Goal: Use online tool/utility: Utilize a website feature to perform a specific function

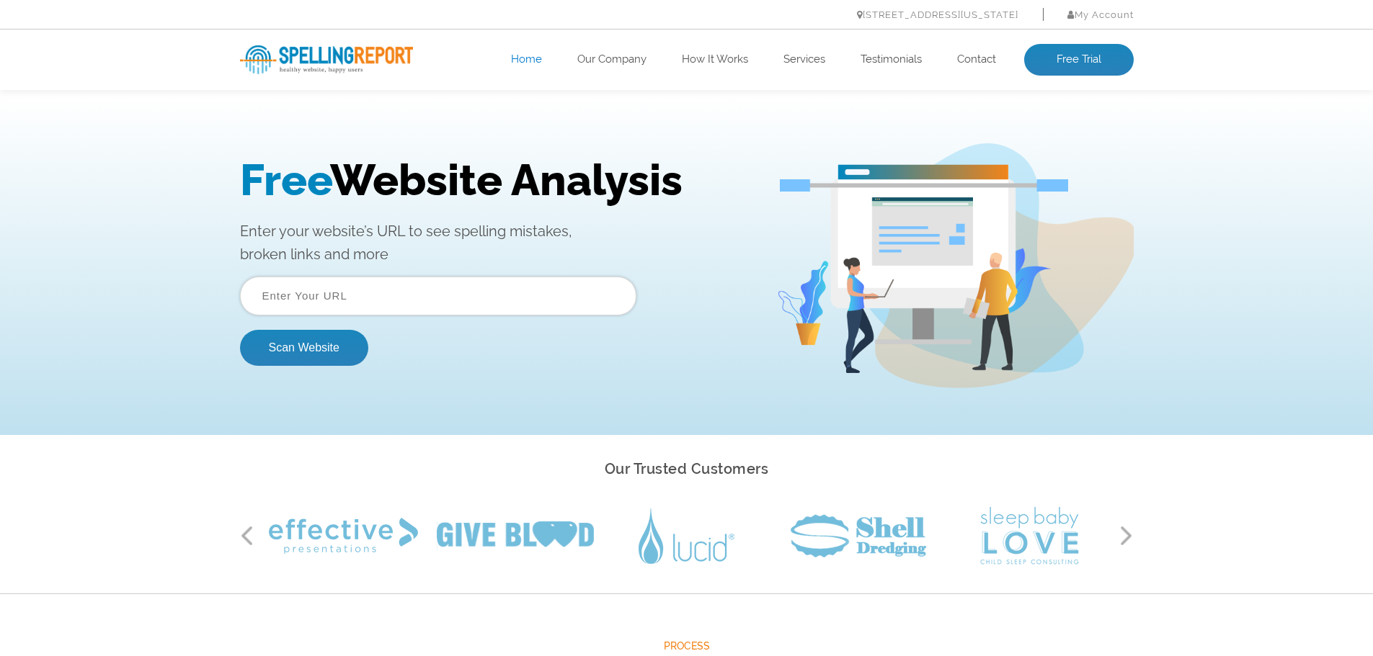
click at [444, 296] on input "text" at bounding box center [438, 296] width 396 height 39
paste input "[URL][DOMAIN_NAME]"
click at [335, 340] on button "Scan Website" at bounding box center [304, 348] width 128 height 36
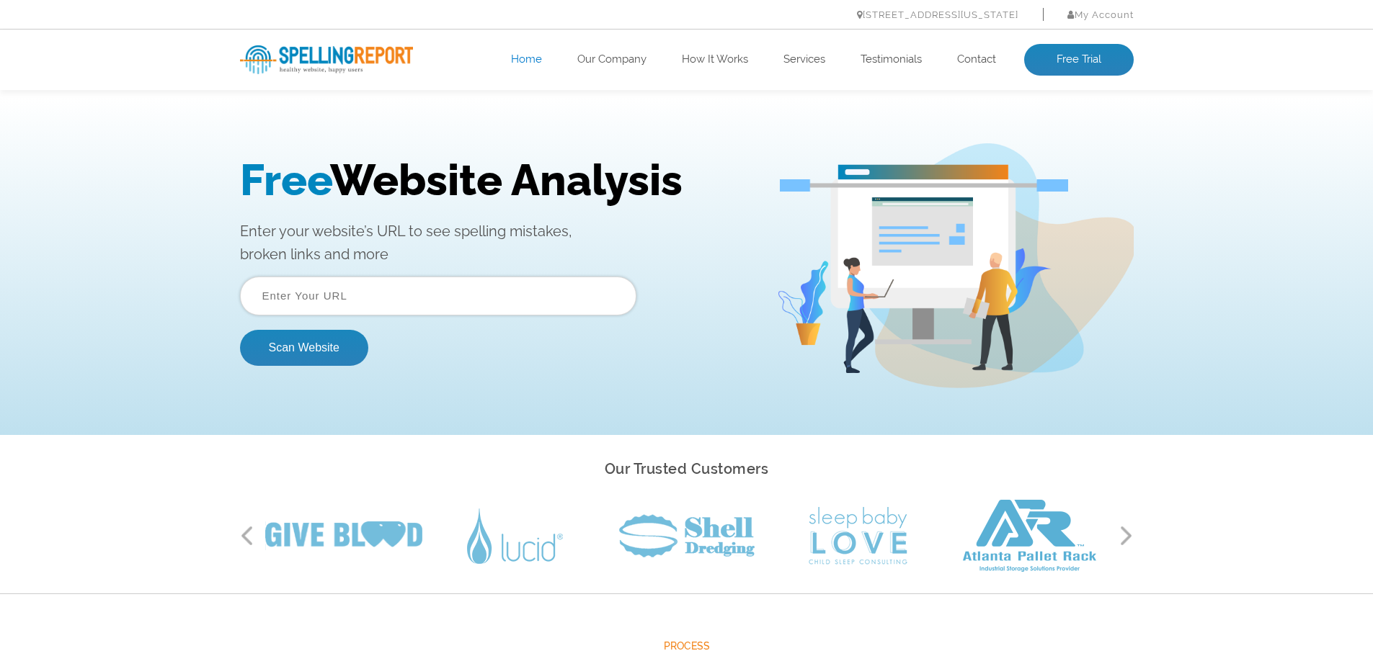
click at [382, 312] on input "text" at bounding box center [438, 296] width 396 height 39
paste input "[URL][DOMAIN_NAME]"
click at [240, 330] on button "Scan Website" at bounding box center [304, 348] width 128 height 36
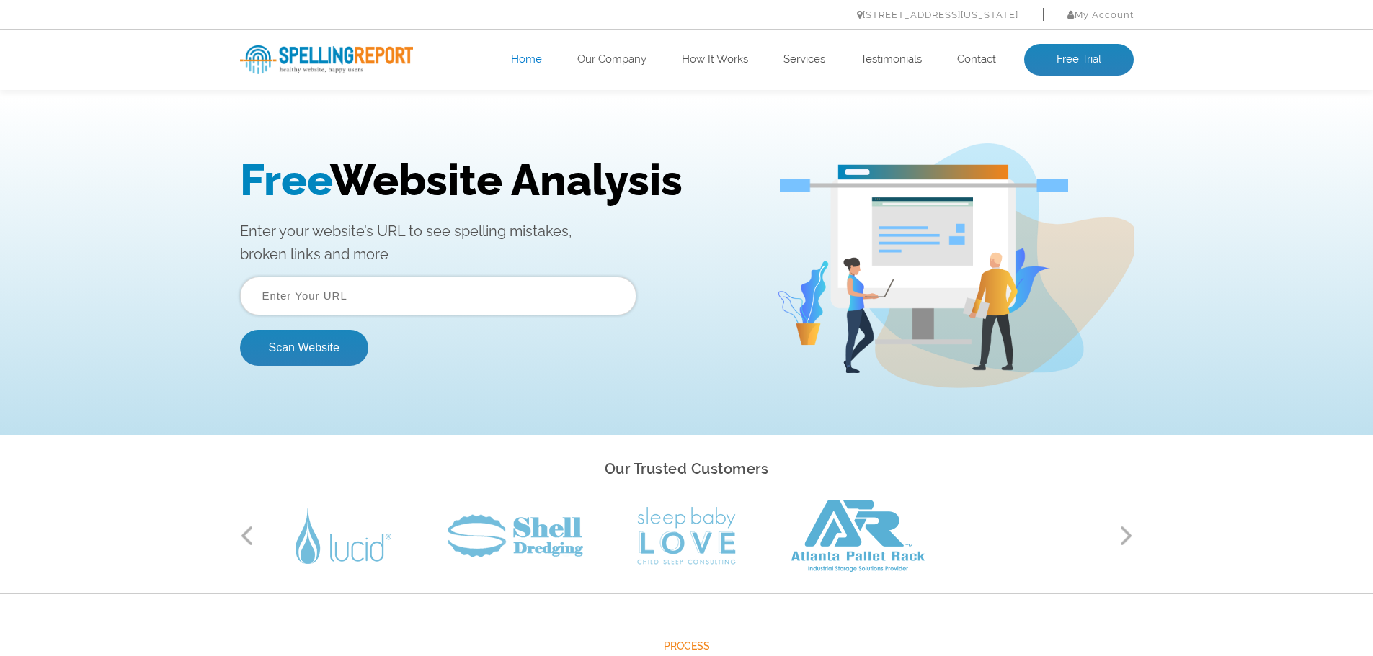
click at [320, 313] on input "text" at bounding box center [438, 296] width 396 height 39
type input "https://www.seqrite.com/"
drag, startPoint x: 299, startPoint y: 297, endPoint x: 6, endPoint y: 317, distance: 293.3
click at [6, 317] on div "Free Website Analysis Enter your website’s URL to see spelling mistakes, broken…" at bounding box center [686, 266] width 1373 height 339
click at [240, 330] on button "Scan Website" at bounding box center [304, 348] width 128 height 36
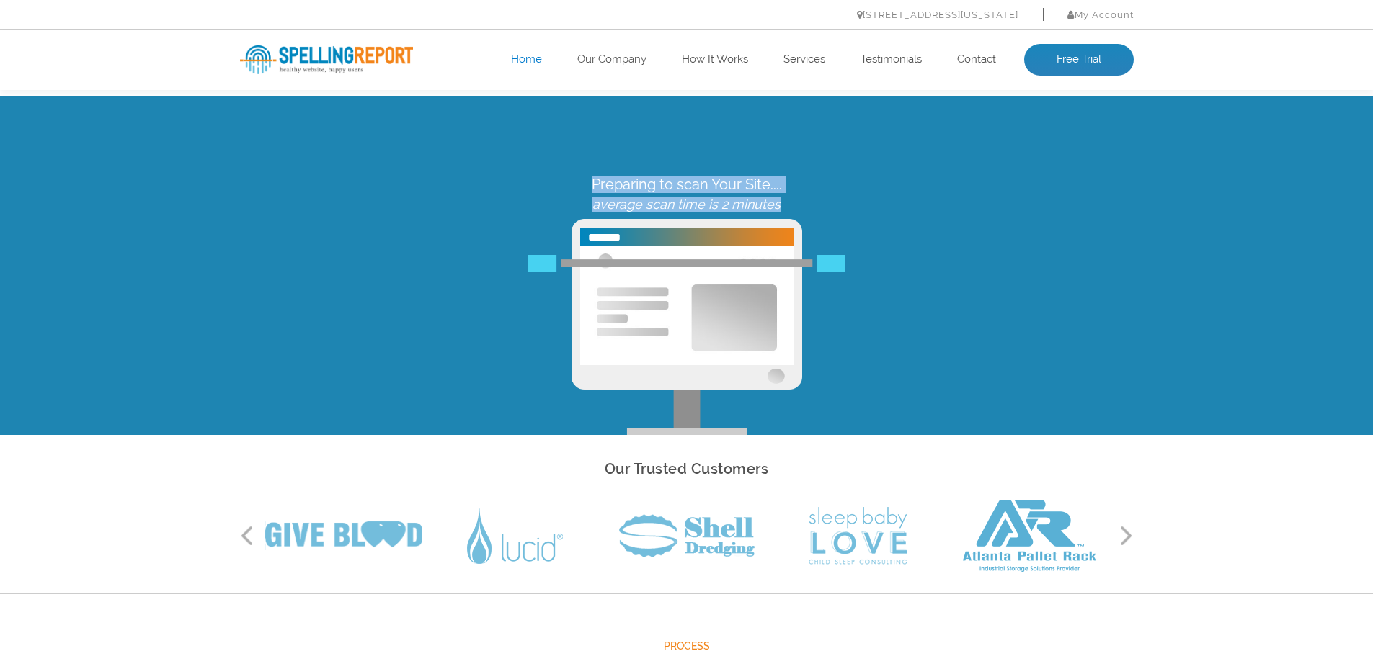
drag, startPoint x: 500, startPoint y: 148, endPoint x: 984, endPoint y: 245, distance: 493.1
click at [984, 245] on div "Preparing to scan Your Site.... average scan time is 2 minutes" at bounding box center [686, 266] width 1373 height 339
click at [984, 245] on div "Preparing to scan Your Site.... average scan time is 2 minutes" at bounding box center [686, 305] width 915 height 259
drag, startPoint x: 401, startPoint y: 174, endPoint x: 879, endPoint y: 221, distance: 480.8
click at [879, 221] on div "Preparing to scan Your Site.... average scan time is 2 minutes" at bounding box center [686, 266] width 1373 height 339
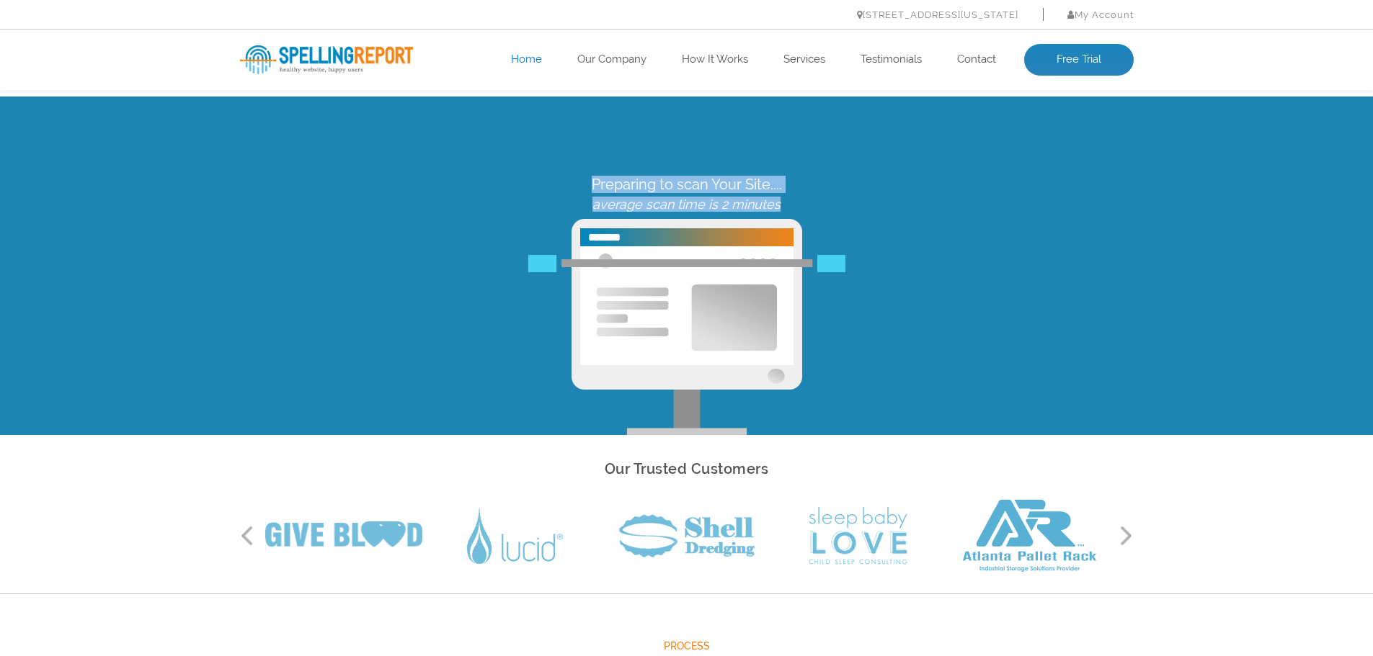
click at [836, 207] on p "average scan time is 2 minutes" at bounding box center [687, 204] width 894 height 15
drag, startPoint x: 746, startPoint y: 200, endPoint x: 545, endPoint y: 176, distance: 201.7
click at [697, 193] on div "Preparing to scan Your Site.... average scan time is 2 minutes" at bounding box center [687, 194] width 894 height 36
click at [545, 176] on div "Preparing to scan Your Site.... average scan time is 2 minutes" at bounding box center [687, 194] width 894 height 36
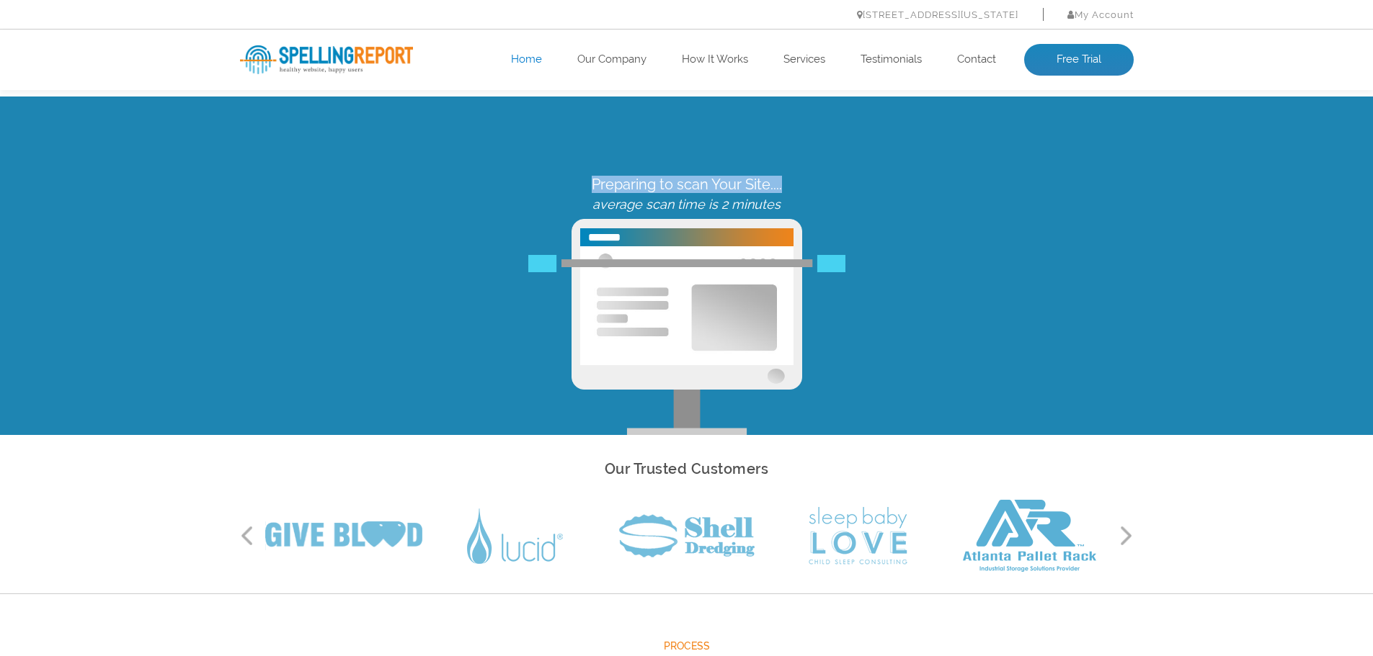
click at [545, 176] on div "Preparing to scan Your Site.... average scan time is 2 minutes" at bounding box center [687, 194] width 894 height 36
click at [630, 209] on icon "average scan time is 2 minutes" at bounding box center [686, 204] width 188 height 15
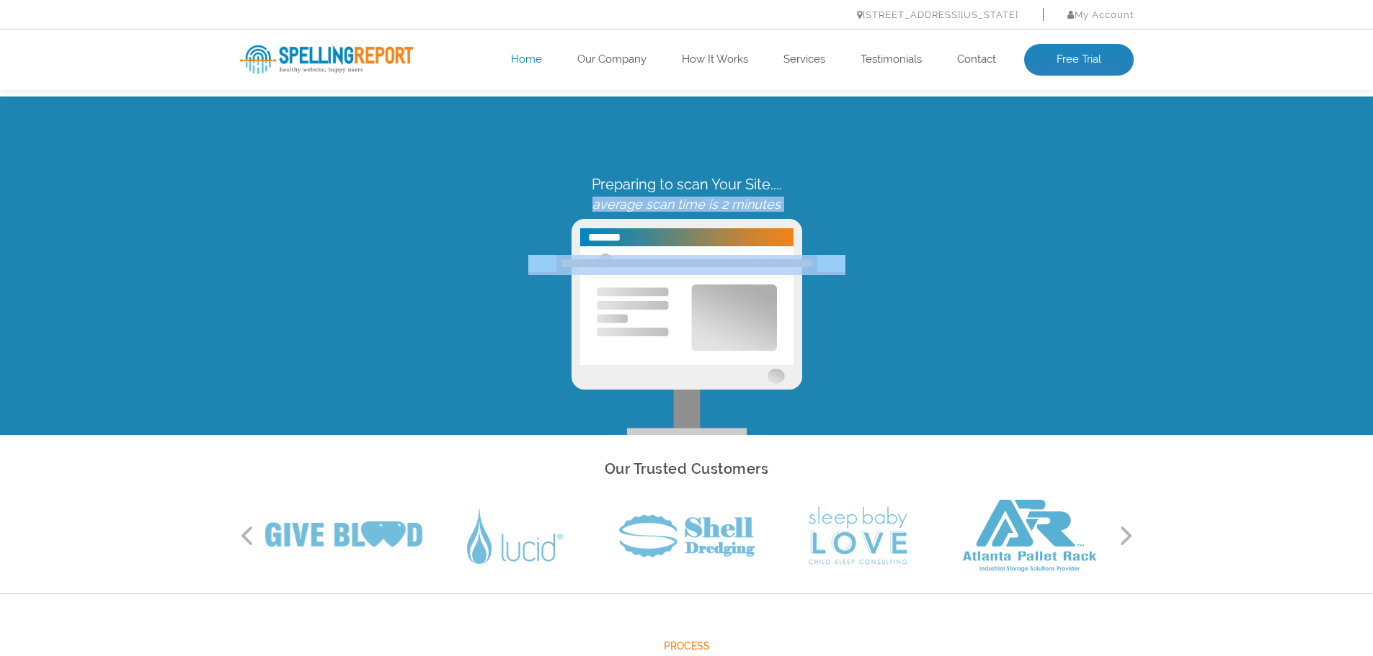
click at [630, 209] on icon "average scan time is 2 minutes" at bounding box center [686, 204] width 188 height 15
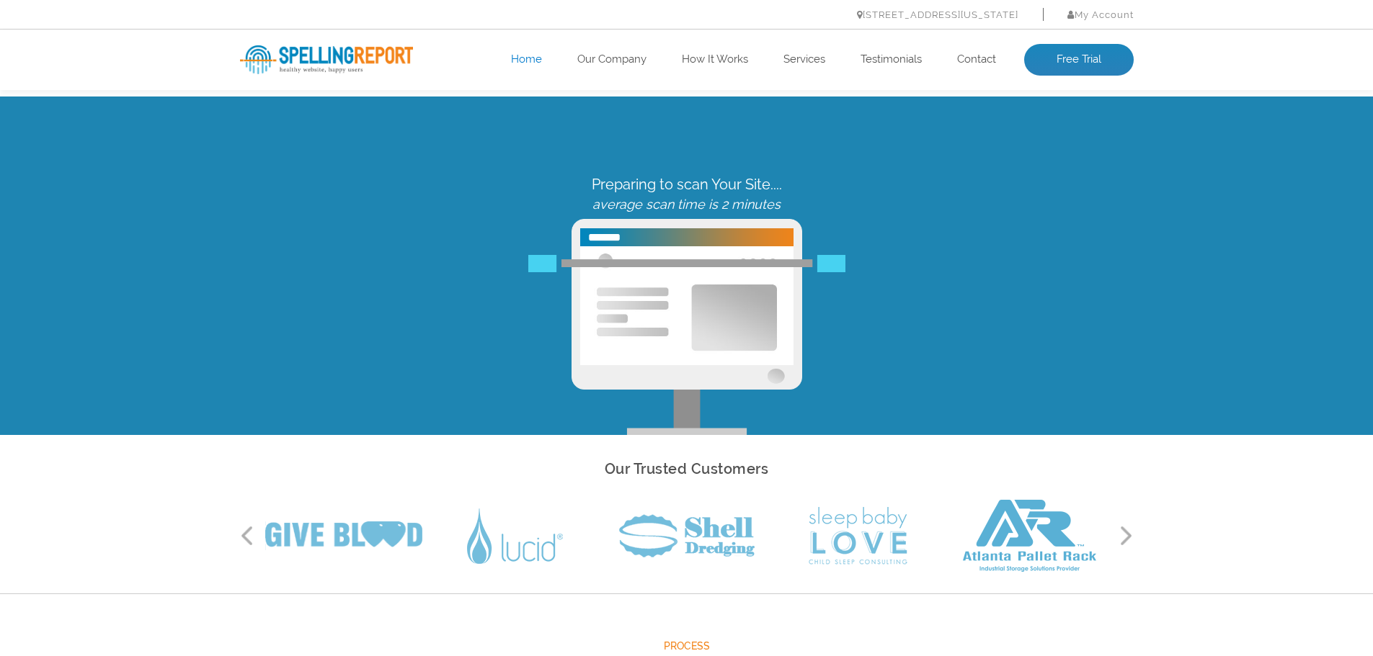
click at [641, 165] on div "Preparing to scan Your Site.... average scan time is 2 minutes" at bounding box center [686, 266] width 1373 height 339
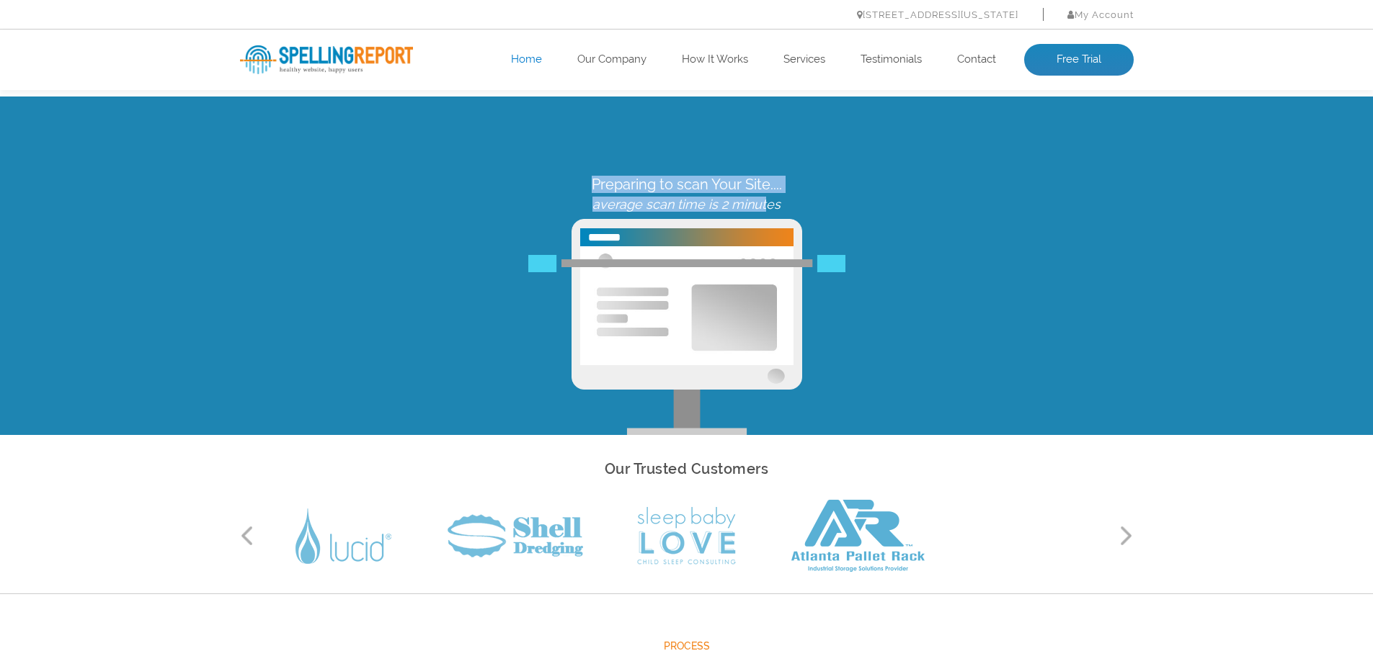
drag, startPoint x: 579, startPoint y: 182, endPoint x: 762, endPoint y: 210, distance: 186.0
click at [762, 210] on div "Preparing to scan Your Site.... average scan time is 2 minutes" at bounding box center [687, 194] width 894 height 36
click at [762, 210] on icon "average scan time is 2 minutes" at bounding box center [686, 204] width 188 height 15
drag, startPoint x: 819, startPoint y: 206, endPoint x: 539, endPoint y: 182, distance: 280.7
click at [539, 182] on div "Preparing to scan Your Site.... average scan time is 2 minutes" at bounding box center [687, 194] width 894 height 36
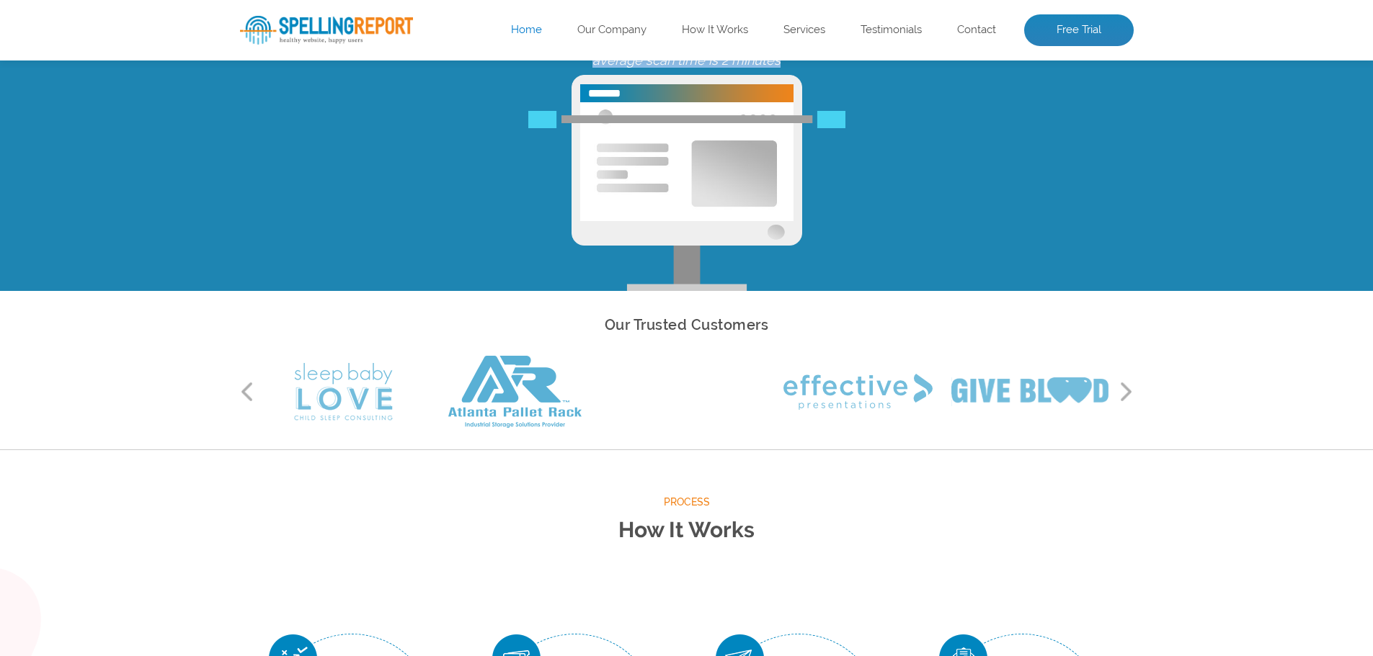
click at [1123, 271] on div "Preparing to scan Your Site.... average scan time is 2 minutes" at bounding box center [686, 161] width 915 height 259
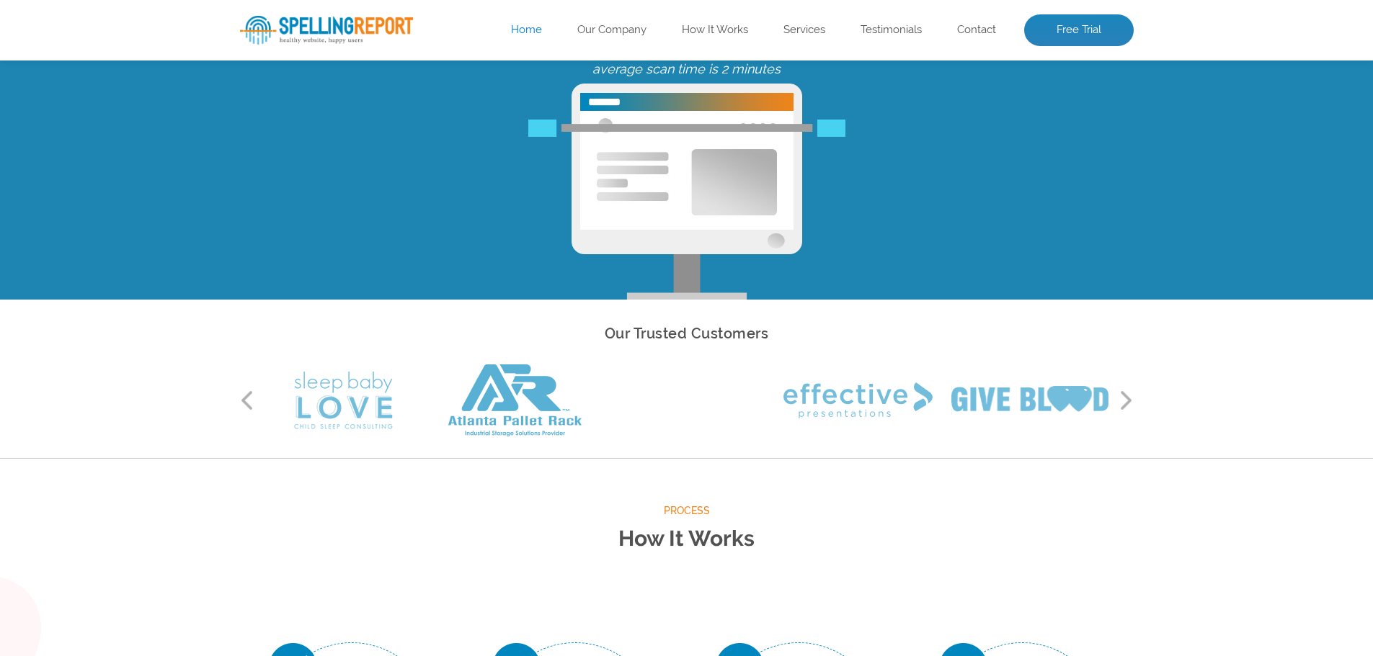
scroll to position [216, 0]
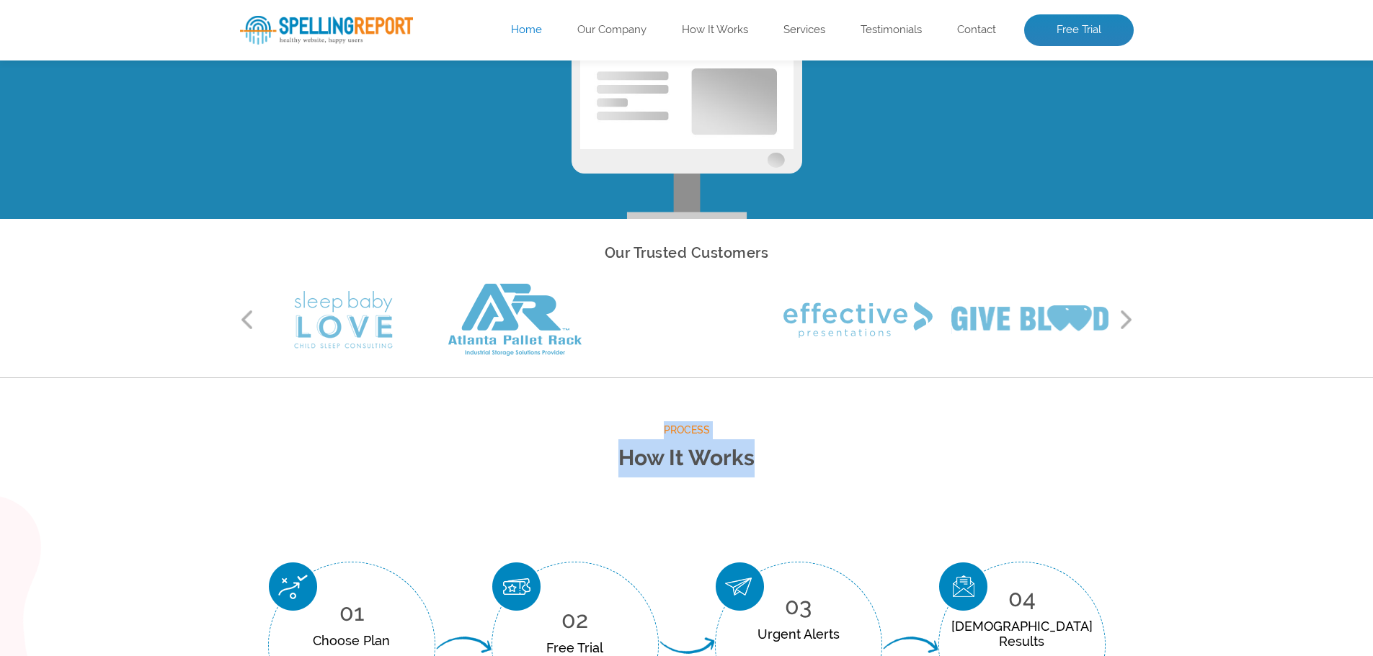
drag, startPoint x: 628, startPoint y: 427, endPoint x: 808, endPoint y: 452, distance: 181.2
click at [807, 447] on div "Process How It Works" at bounding box center [687, 449] width 894 height 55
click at [809, 454] on h2 "How It Works" at bounding box center [687, 459] width 894 height 38
drag, startPoint x: 780, startPoint y: 470, endPoint x: 700, endPoint y: 464, distance: 80.2
click at [702, 465] on h2 "How It Works" at bounding box center [687, 459] width 894 height 38
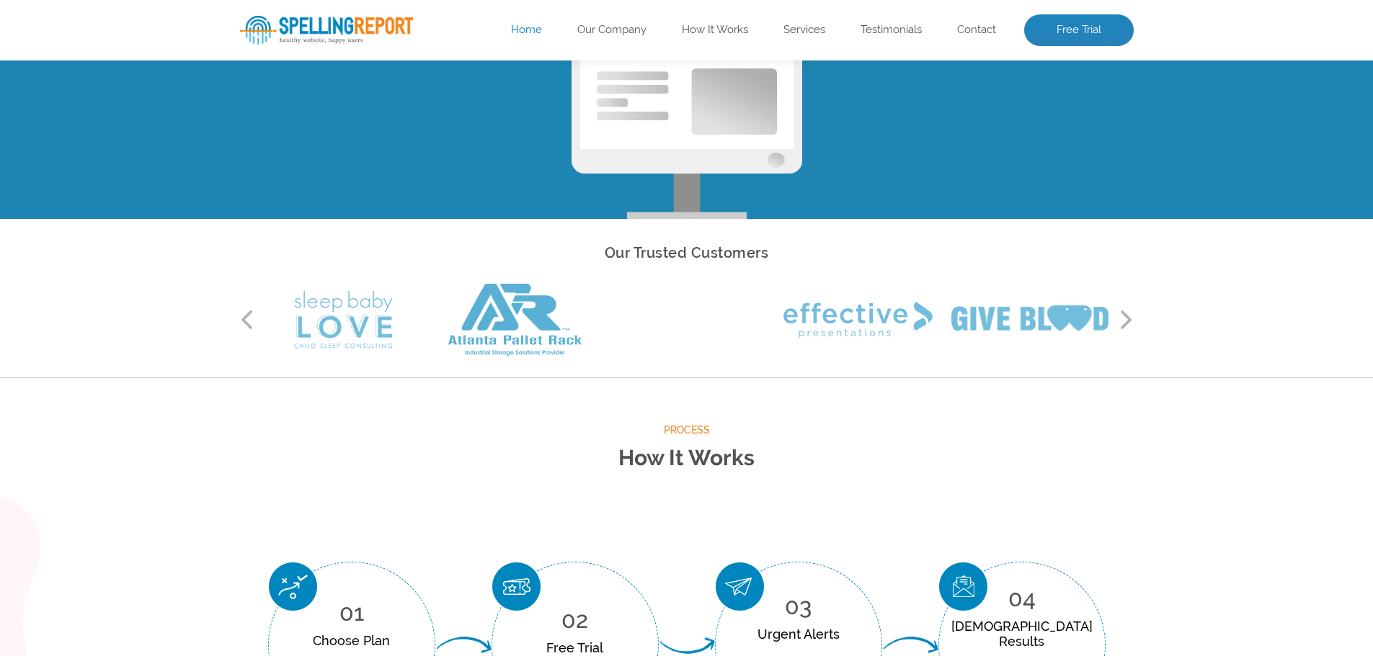
click at [683, 464] on h2 "How It Works" at bounding box center [687, 459] width 894 height 38
click at [690, 464] on h2 "How It Works" at bounding box center [687, 459] width 894 height 38
click at [662, 432] on span "Process" at bounding box center [687, 431] width 894 height 18
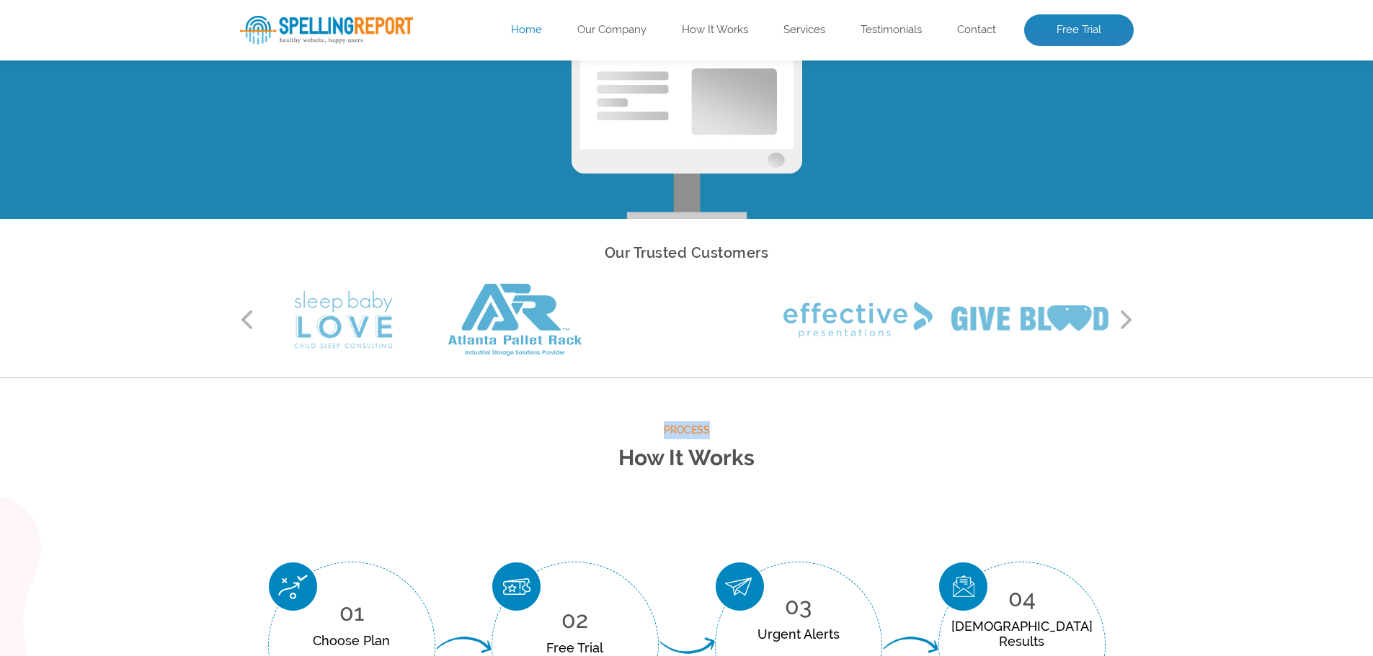
click at [662, 432] on span "Process" at bounding box center [687, 431] width 894 height 18
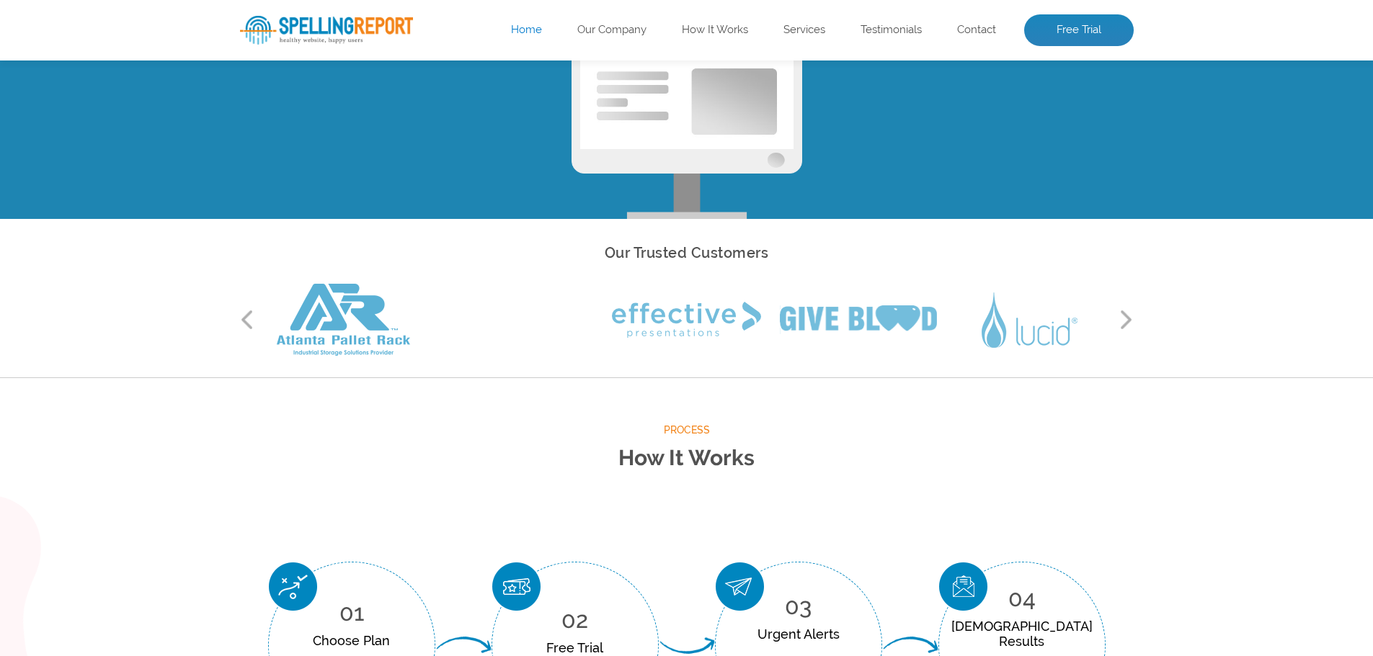
click at [650, 465] on h2 "How It Works" at bounding box center [687, 459] width 894 height 38
click at [964, 458] on h2 "How It Works" at bounding box center [687, 459] width 894 height 38
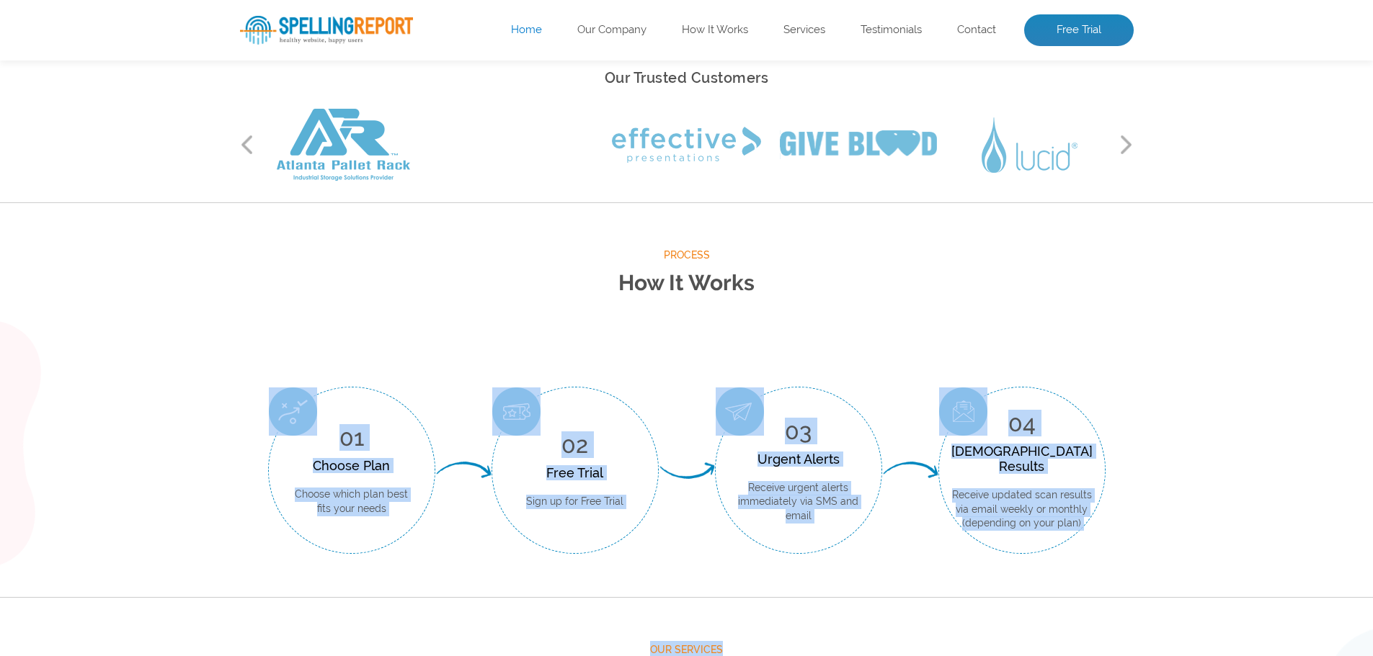
drag, startPoint x: 116, startPoint y: 473, endPoint x: 1383, endPoint y: 621, distance: 1275.5
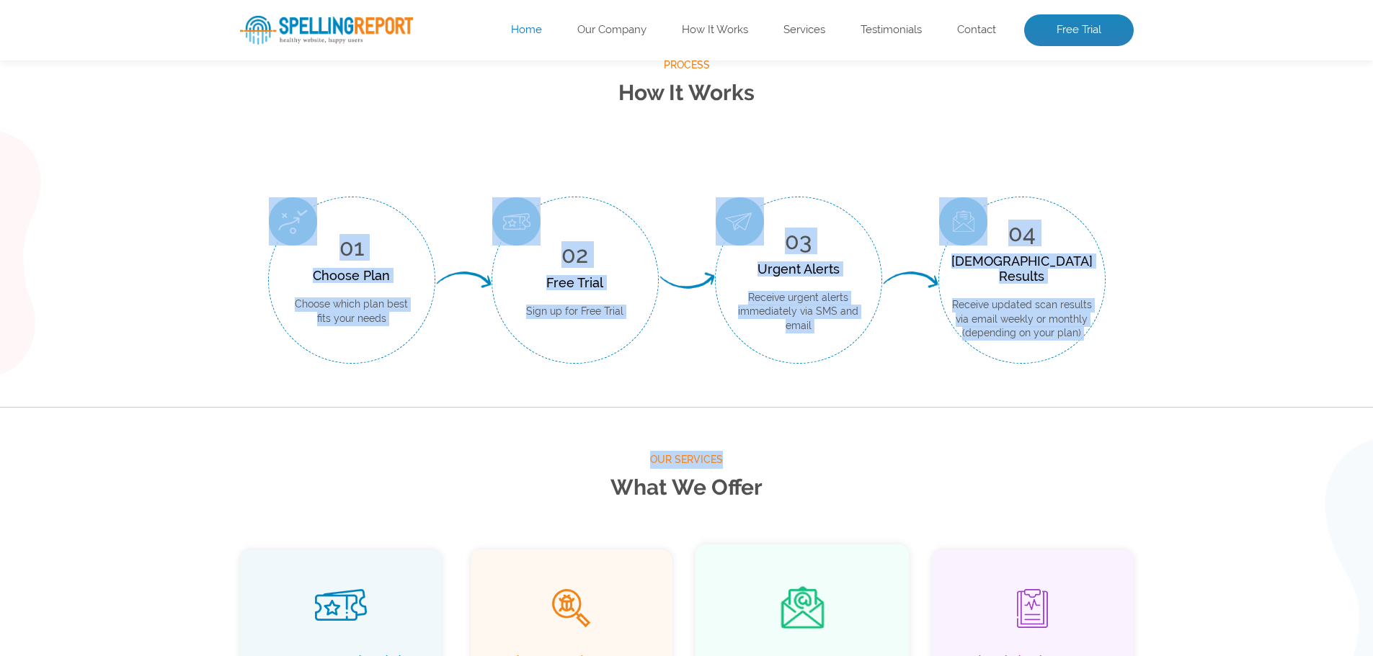
scroll to position [692, 0]
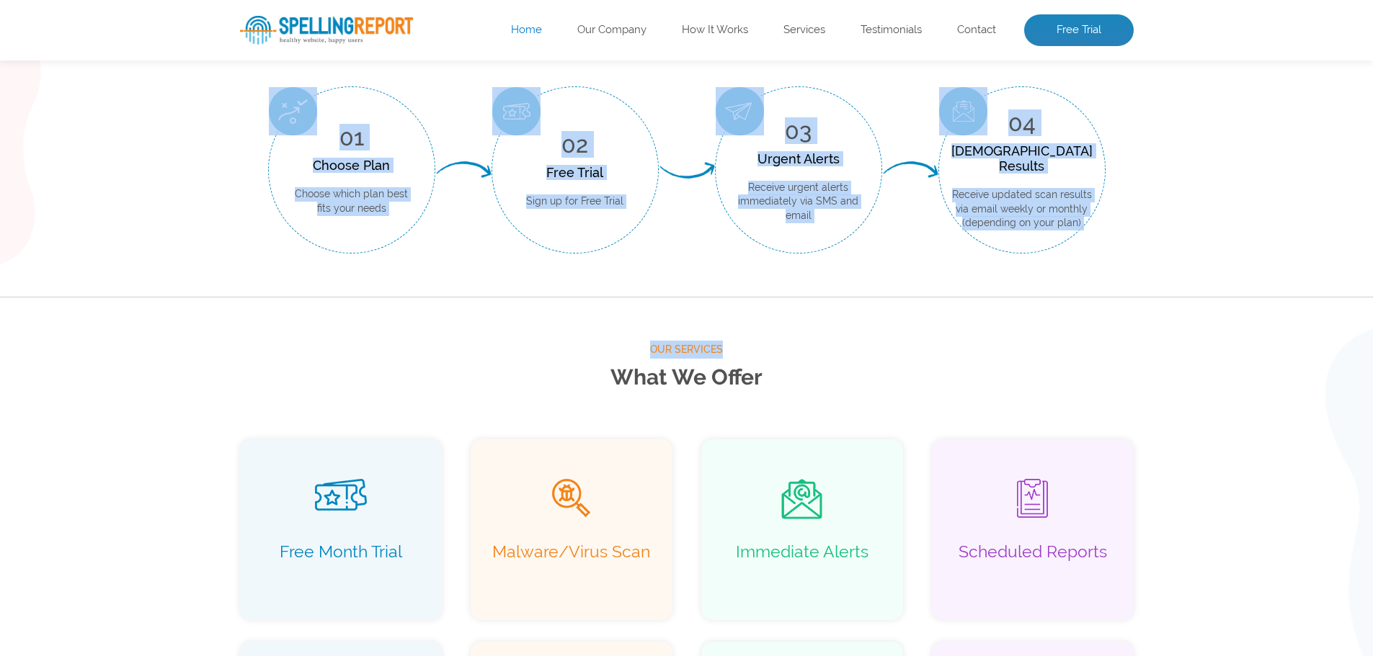
click at [595, 357] on span "Our Services" at bounding box center [687, 350] width 894 height 18
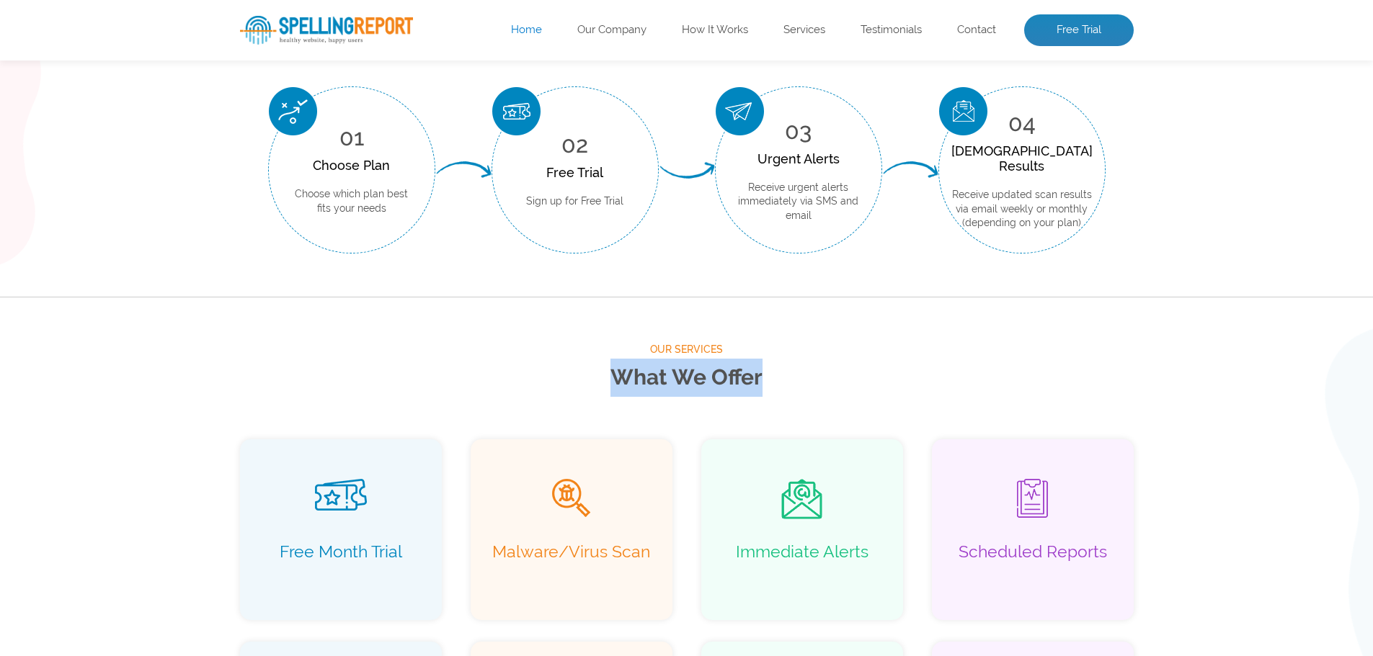
drag, startPoint x: 574, startPoint y: 377, endPoint x: 973, endPoint y: 368, distance: 399.3
click at [973, 368] on h2 "What We Offer" at bounding box center [687, 378] width 894 height 38
click at [499, 393] on h2 "What We Offer" at bounding box center [687, 378] width 894 height 38
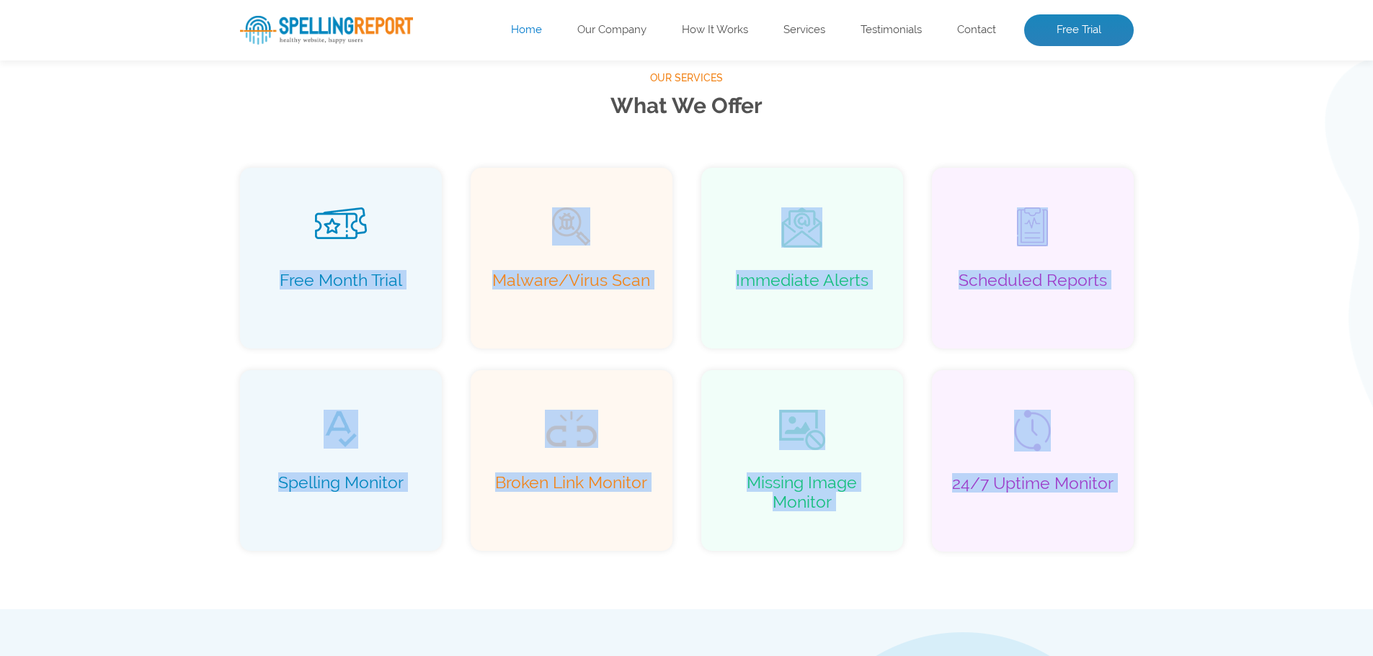
drag, startPoint x: 387, startPoint y: 591, endPoint x: 1383, endPoint y: 617, distance: 996.2
click at [1372, 627] on html "Skip to content 444 E 10th St – Suite 101 New York, NY 10009 My Account Log In …" at bounding box center [686, 335] width 1373 height 2597
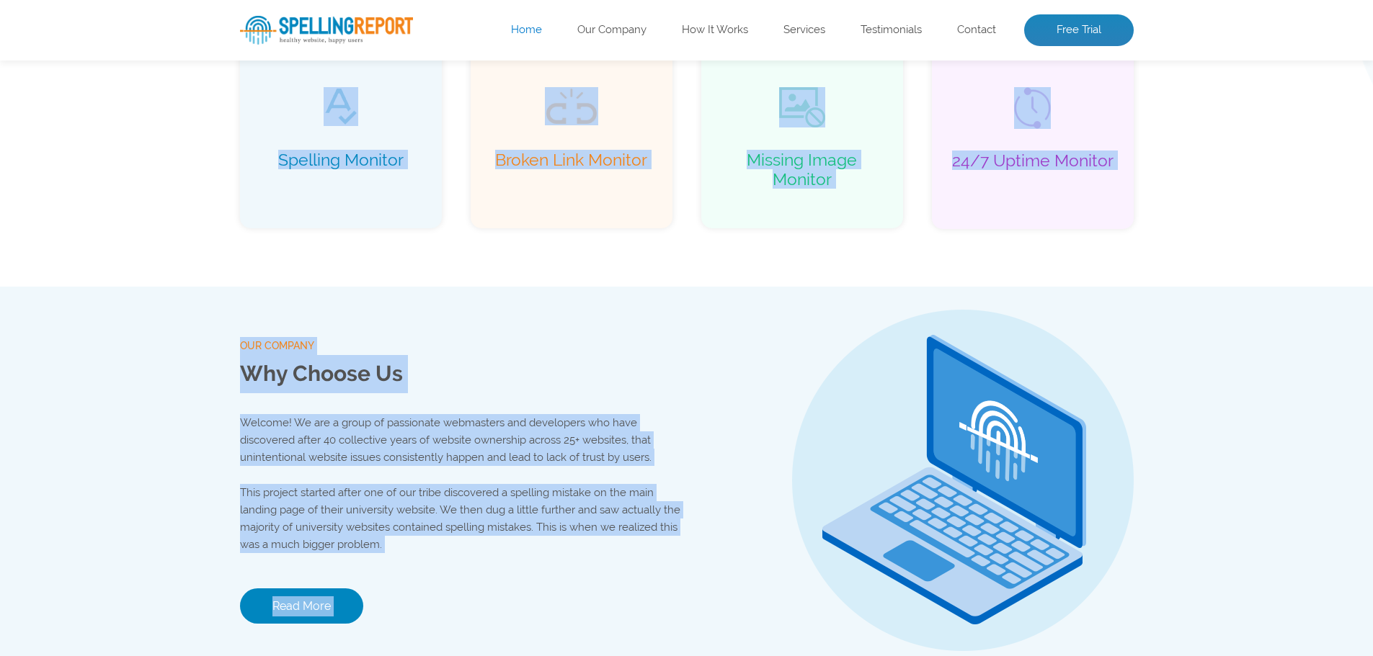
scroll to position [1180, 0]
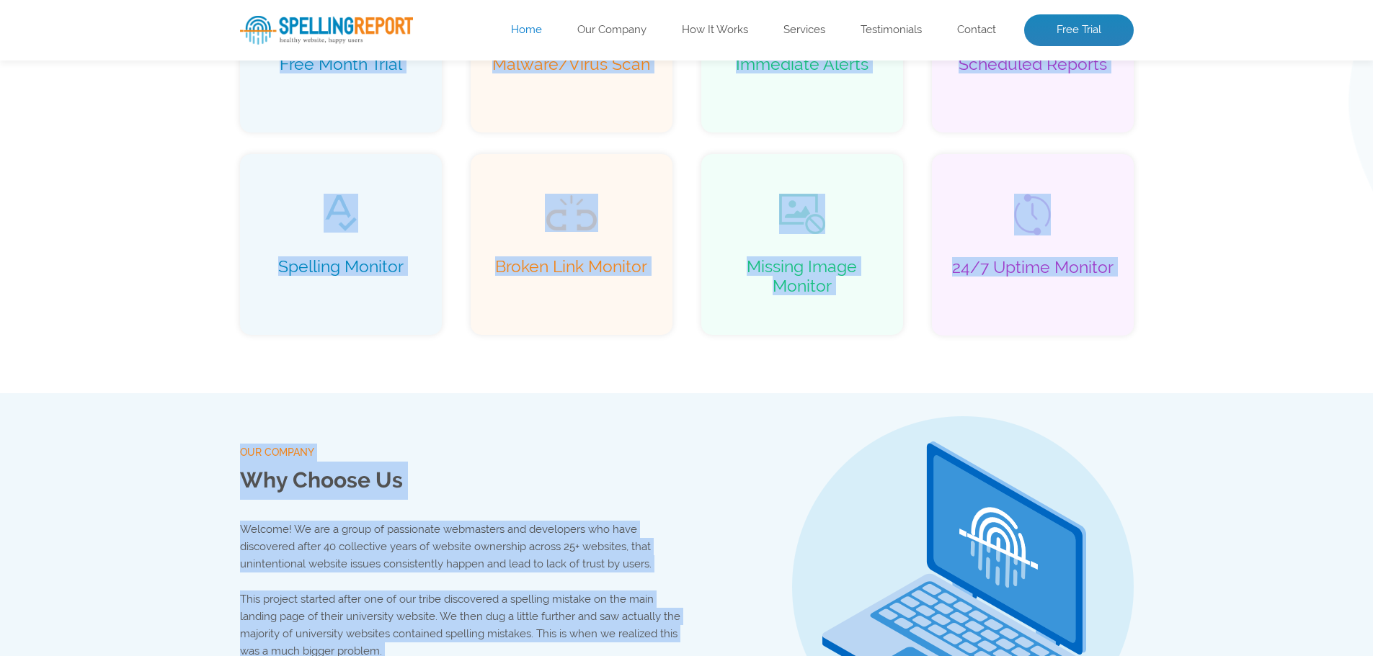
click at [529, 455] on span "our company" at bounding box center [463, 453] width 447 height 18
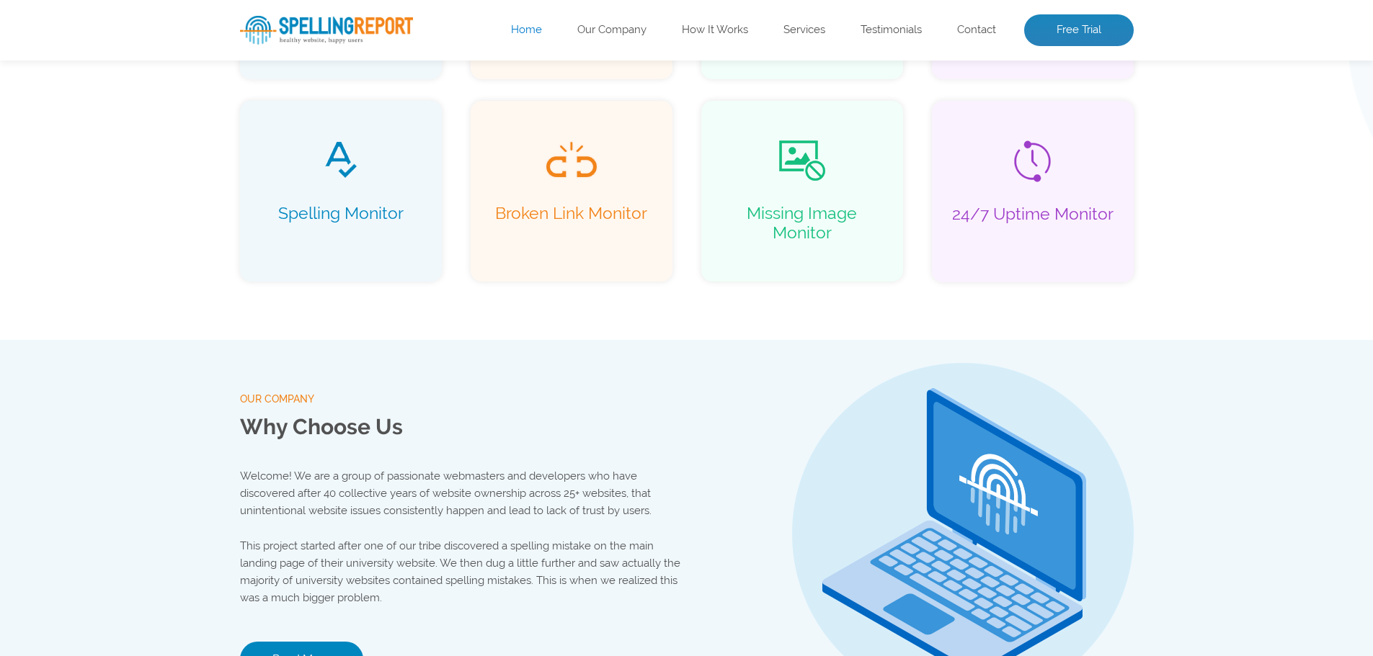
scroll to position [1324, 0]
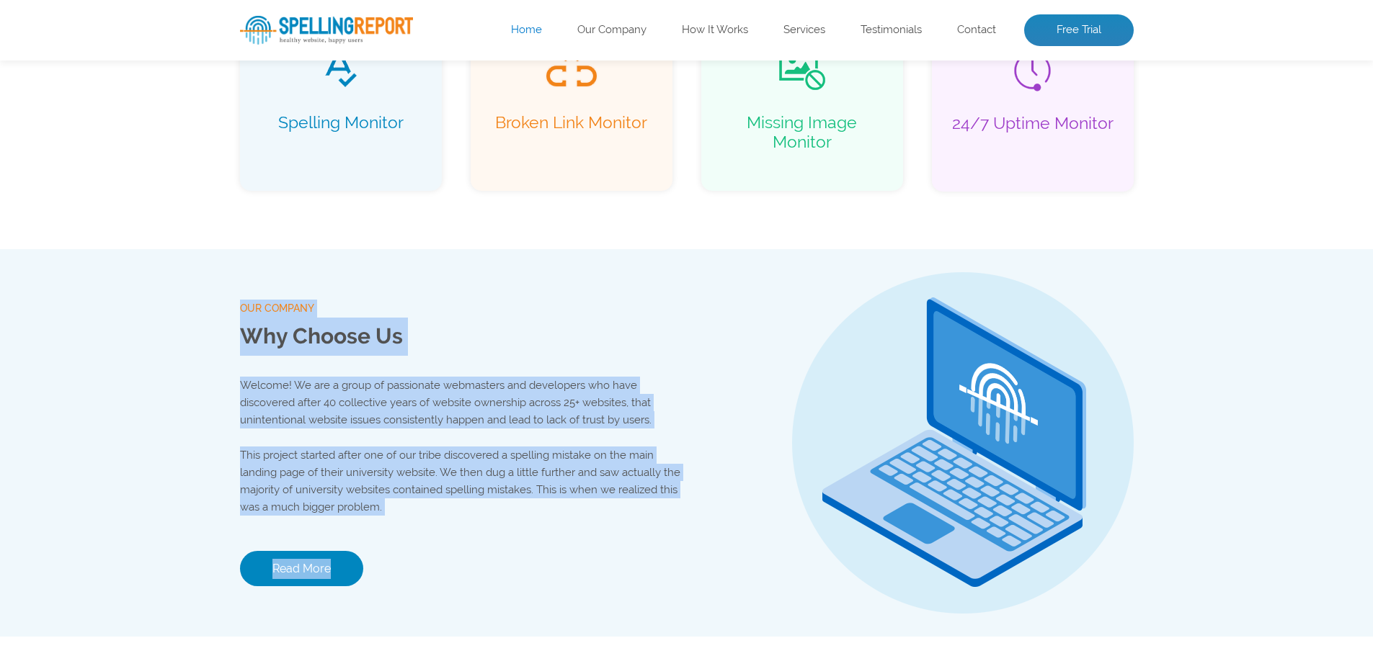
drag, startPoint x: 232, startPoint y: 317, endPoint x: 512, endPoint y: 548, distance: 363.0
click at [512, 548] on div "our company Why Choose Us Welcome! We are a group of passionate webmasters and …" at bounding box center [686, 443] width 1373 height 388
click at [350, 496] on p "This project started after one of our tribe discovered a spelling mistake on th…" at bounding box center [463, 481] width 447 height 69
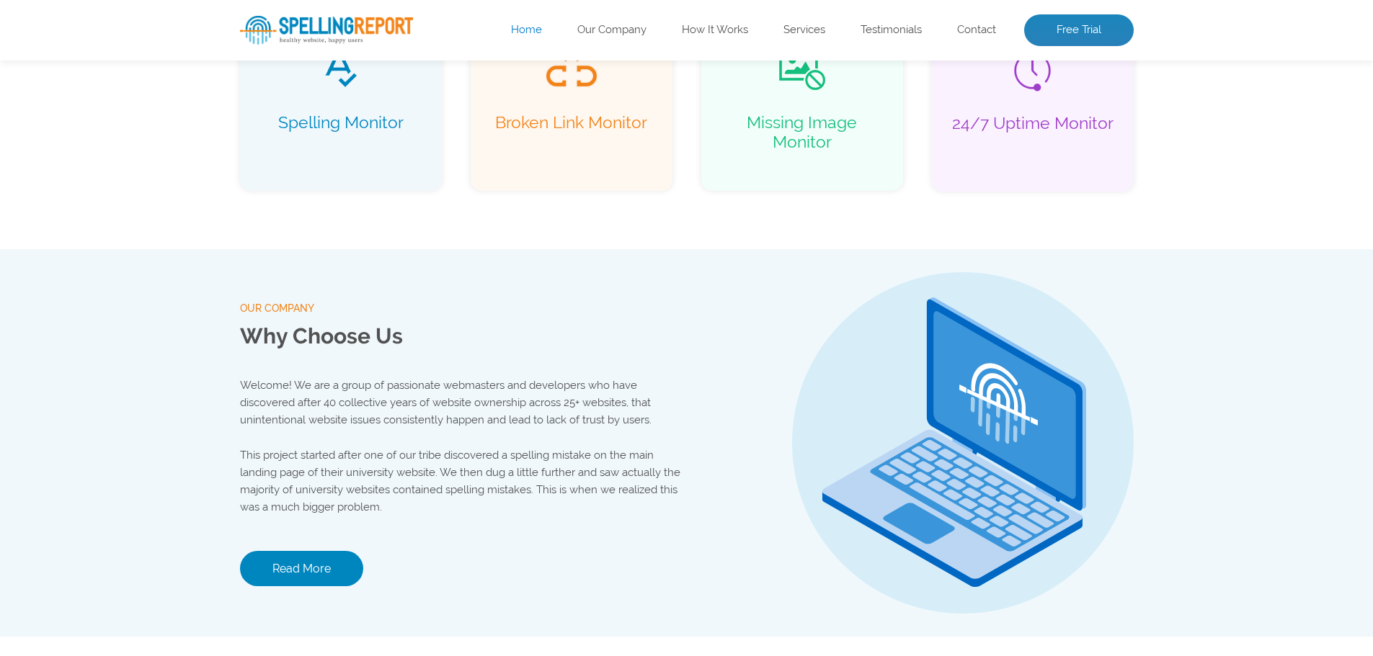
click at [422, 542] on div "our company Why Choose Us Welcome! We are a group of passionate webmasters and …" at bounding box center [463, 443] width 447 height 388
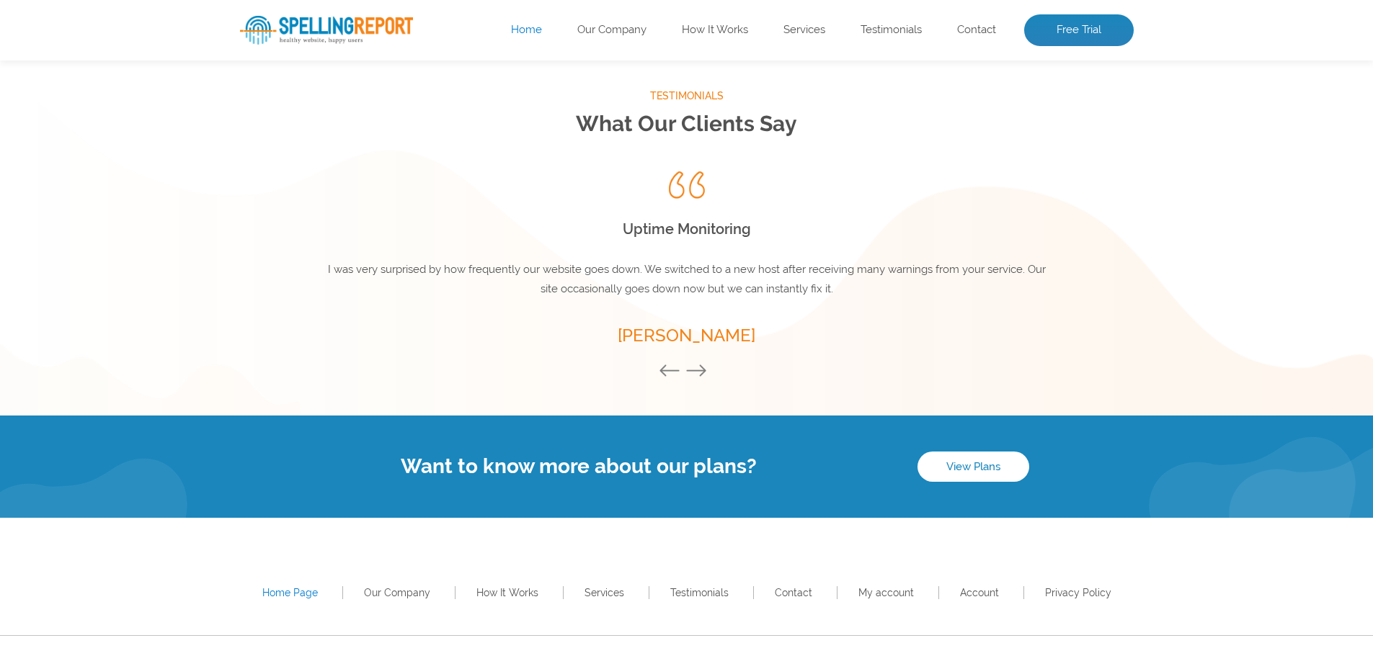
scroll to position [1941, 0]
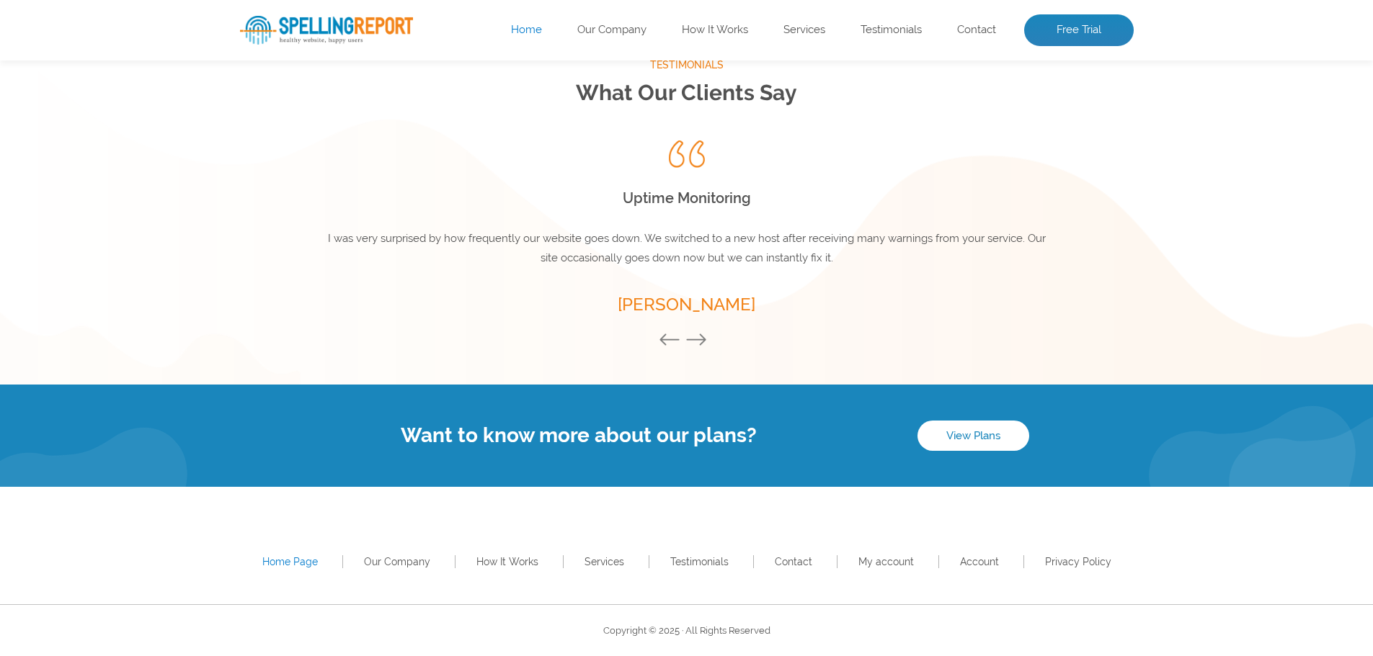
drag, startPoint x: 303, startPoint y: 234, endPoint x: 806, endPoint y: 246, distance: 503.8
click at [806, 246] on div "Spelling Issues I never realized myself and staff were such terrible spellers. …" at bounding box center [687, 230] width 894 height 179
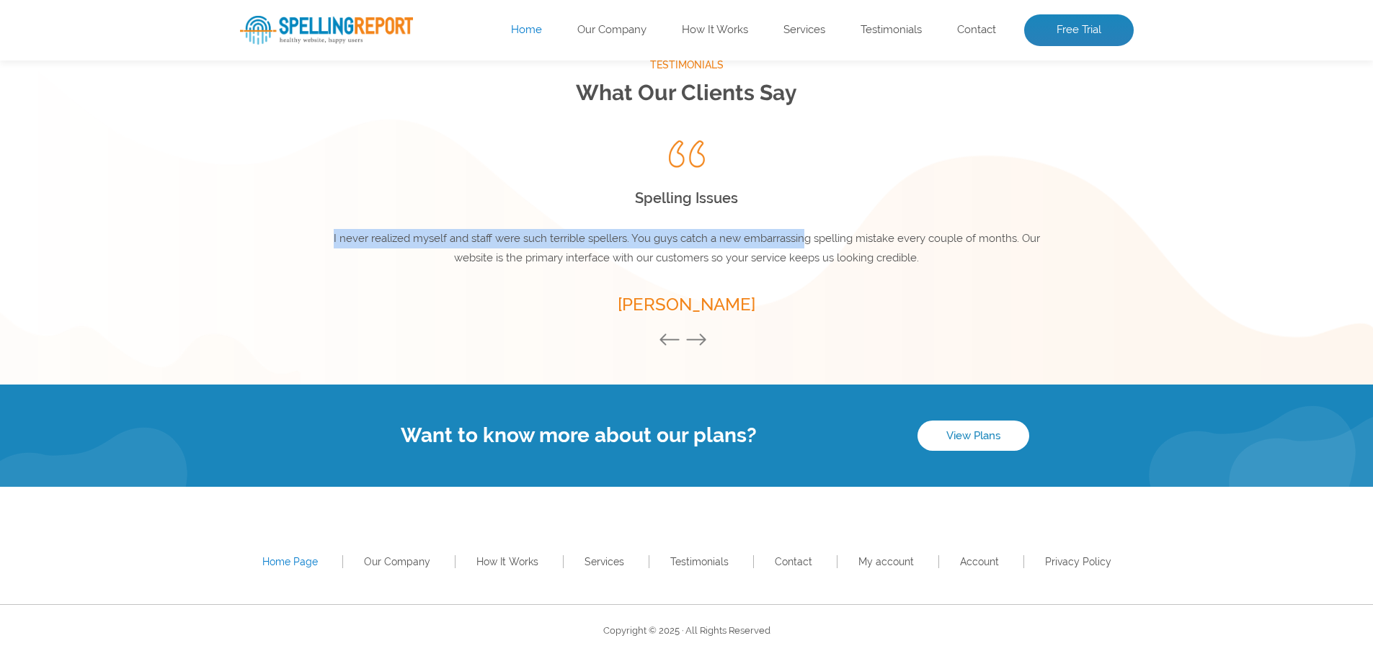
click at [791, 244] on span "I never realized myself and staff were such terrible spellers. You guys catch a…" at bounding box center [687, 248] width 706 height 32
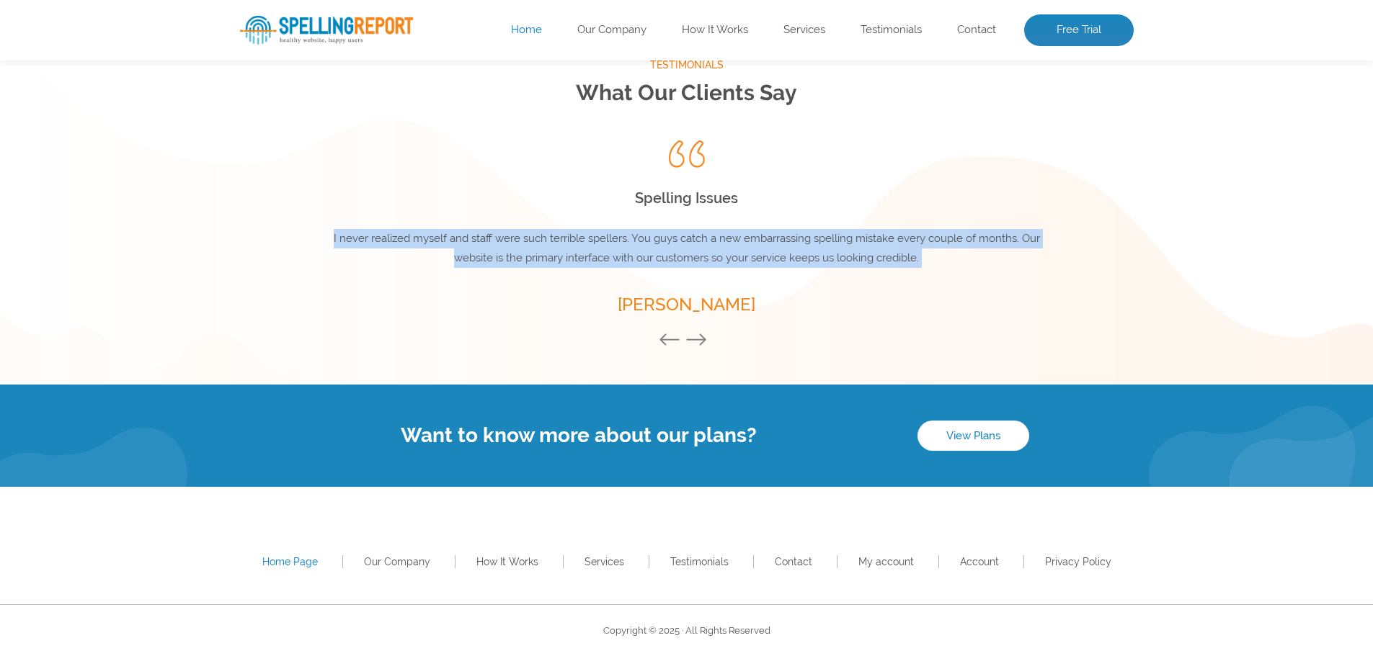
click at [791, 244] on span "I never realized myself and staff were such terrible spellers. You guys catch a…" at bounding box center [687, 248] width 706 height 32
click at [791, 243] on span "I never realized myself and staff were such terrible spellers. You guys catch a…" at bounding box center [687, 248] width 706 height 32
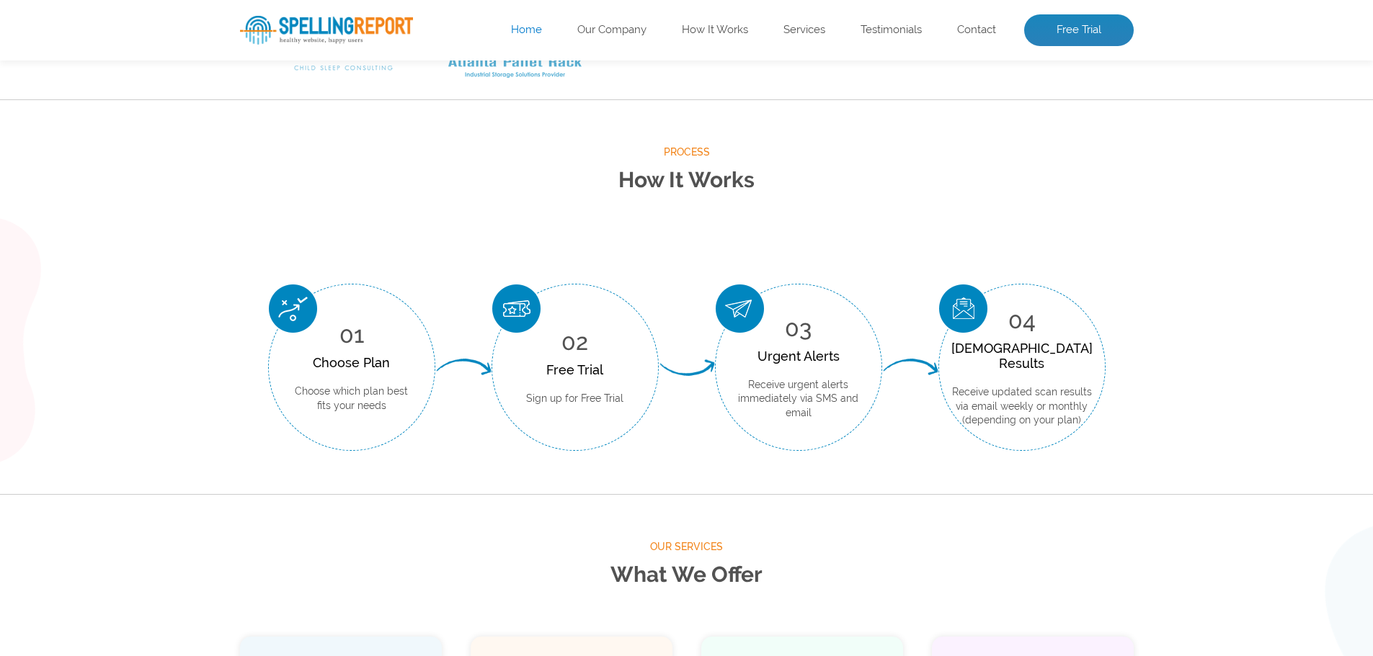
scroll to position [0, 0]
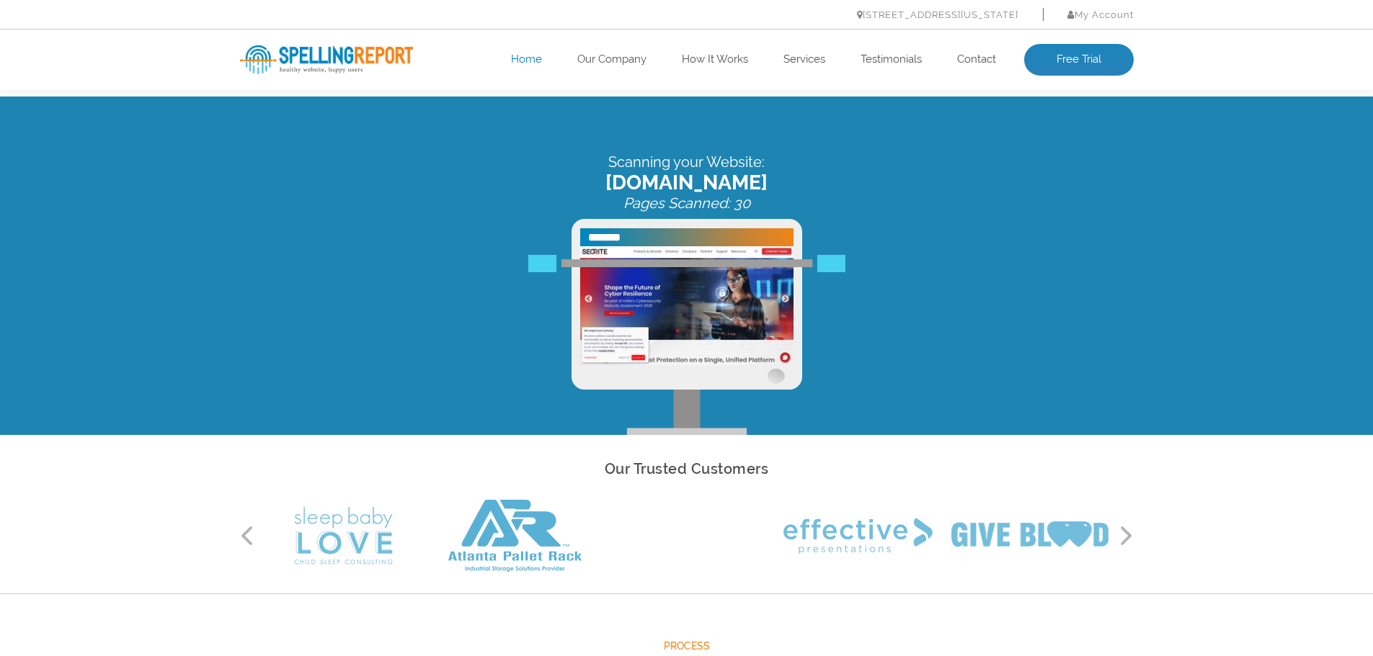
click at [659, 307] on img at bounding box center [686, 305] width 213 height 119
drag, startPoint x: 266, startPoint y: 45, endPoint x: 303, endPoint y: 50, distance: 37.7
click at [266, 45] on img at bounding box center [326, 59] width 173 height 29
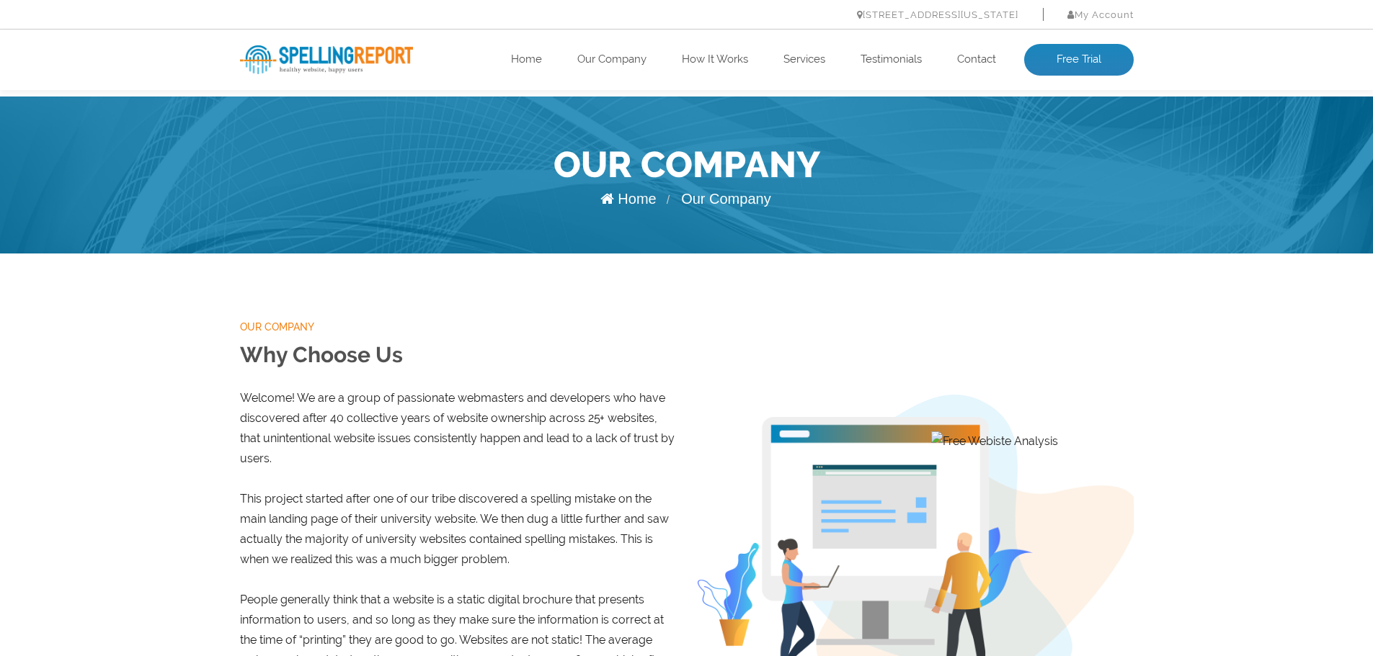
click at [669, 289] on div "our company Why Choose Us Welcome! We are a group of passionate webmasters and …" at bounding box center [686, 534] width 1373 height 561
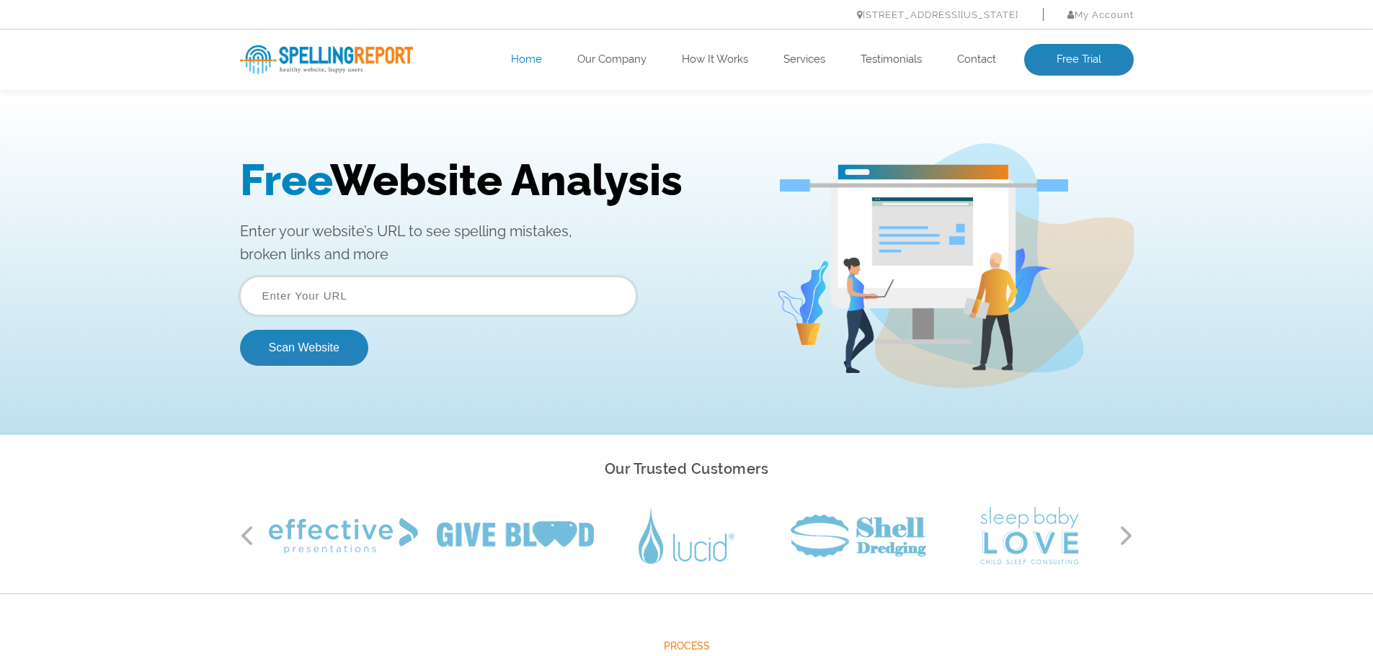
click at [358, 277] on input "text" at bounding box center [438, 296] width 396 height 39
drag, startPoint x: 300, startPoint y: 298, endPoint x: 47, endPoint y: 289, distance: 253.1
click at [47, 289] on div "Free Website Analysis Enter your website’s URL to see spelling mistakes, broken…" at bounding box center [686, 266] width 1373 height 339
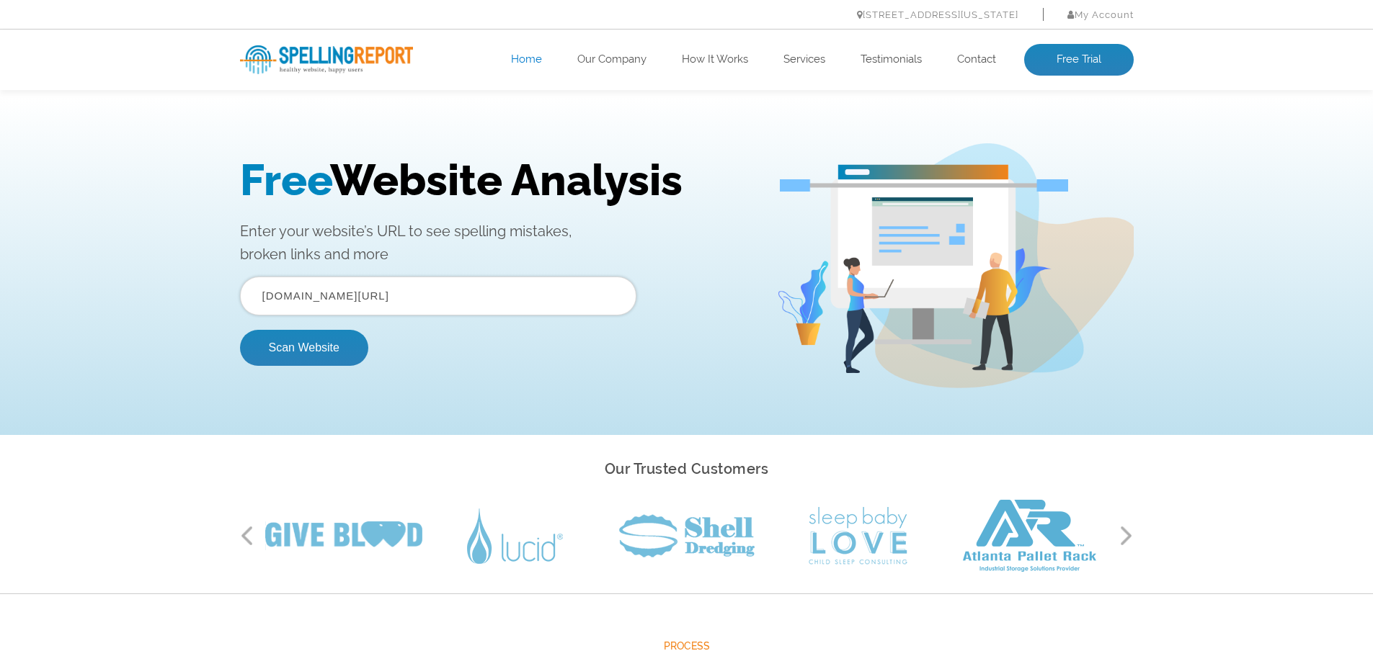
click at [240, 330] on button "Scan Website" at bounding box center [304, 348] width 128 height 36
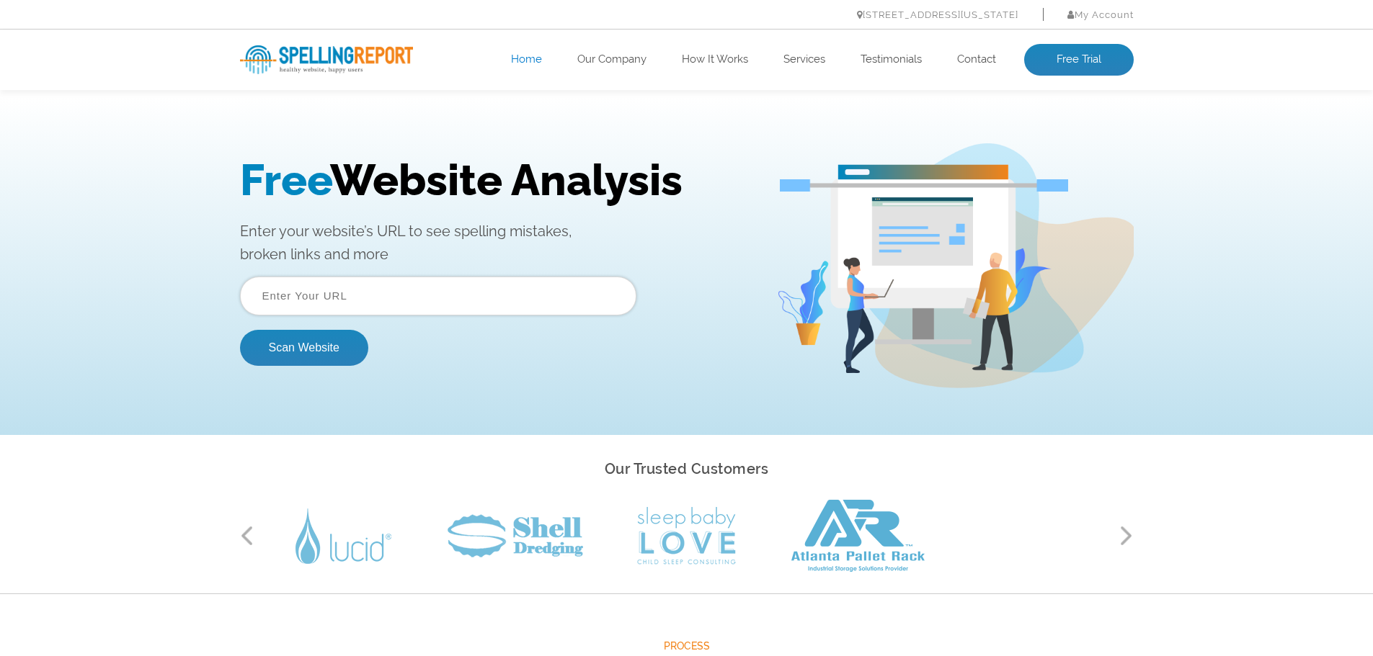
click at [417, 300] on input "text" at bounding box center [438, 296] width 396 height 39
paste input "[URL][DOMAIN_NAME]"
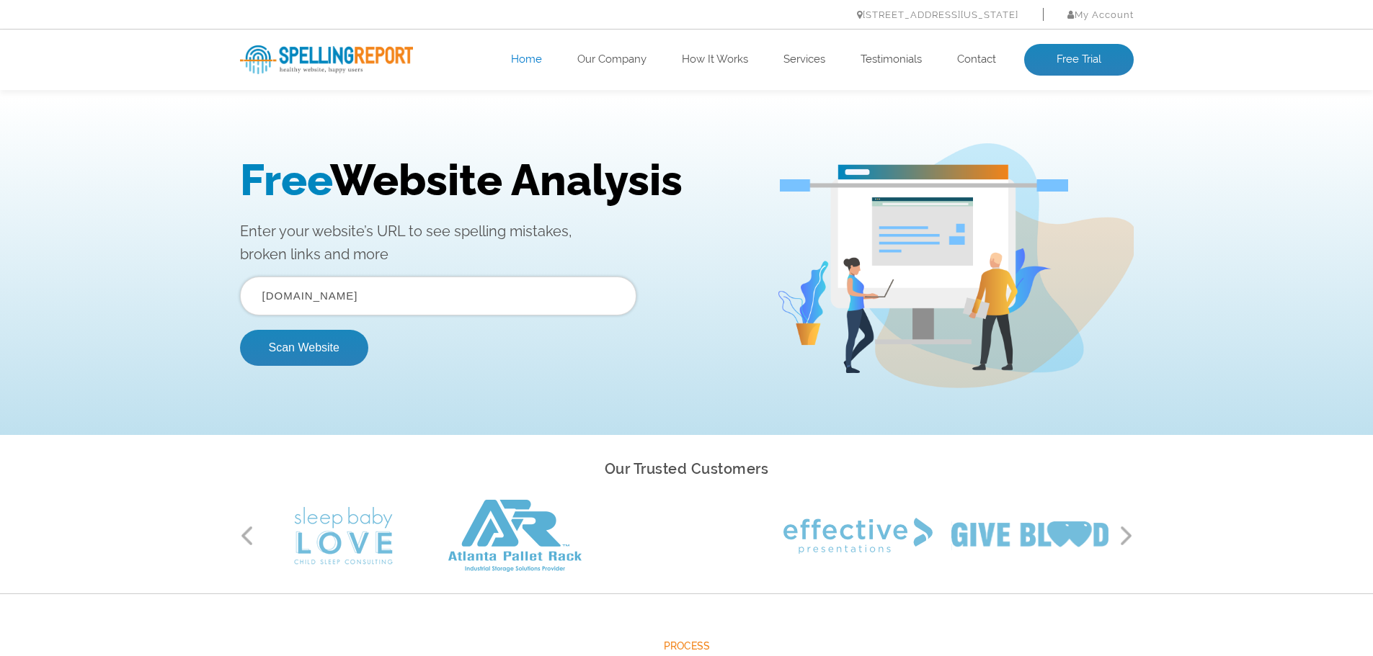
type input "[DOMAIN_NAME]"
click at [240, 330] on button "Scan Website" at bounding box center [304, 348] width 128 height 36
